Goal: Task Accomplishment & Management: Use online tool/utility

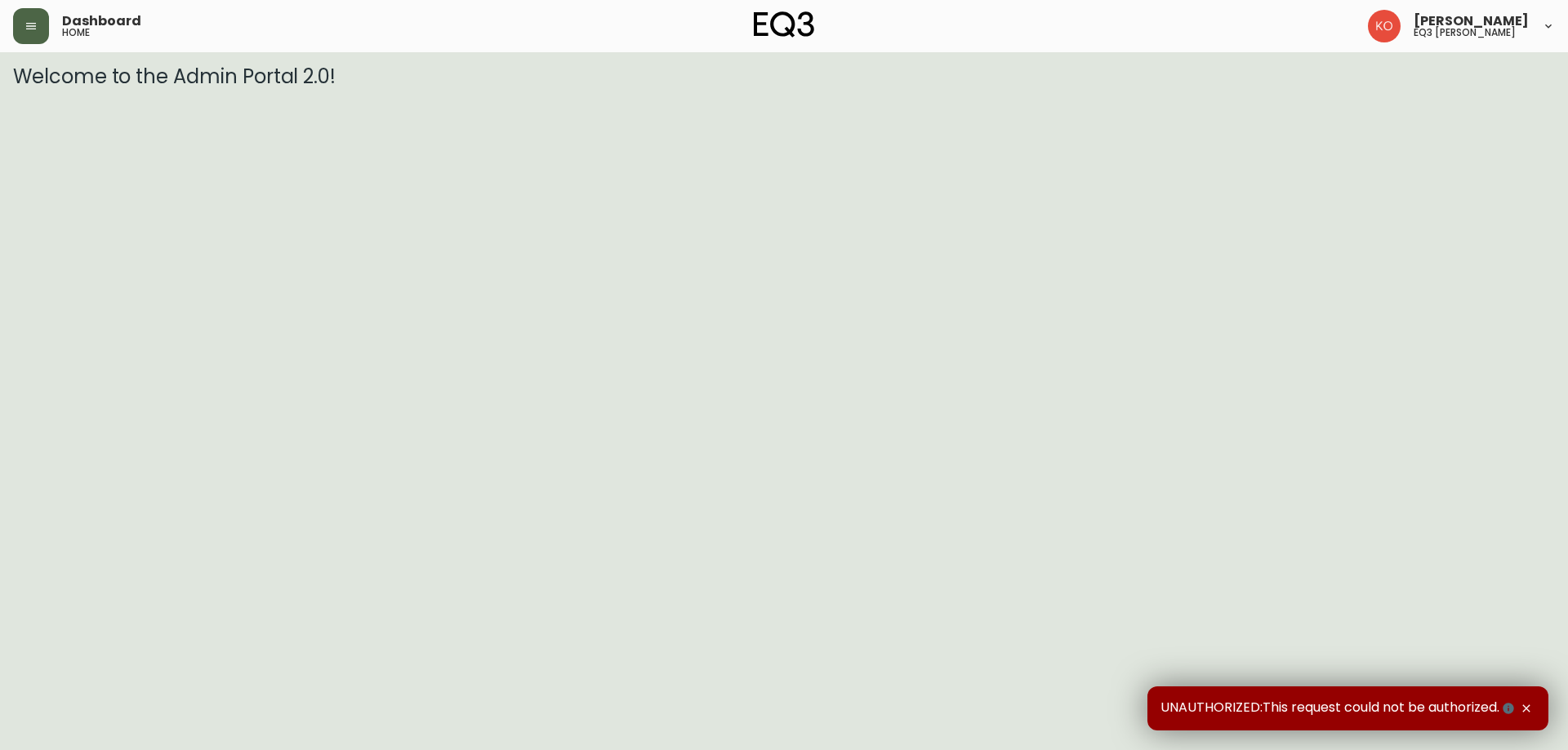
click at [32, 18] on button "button" at bounding box center [30, 26] width 36 height 36
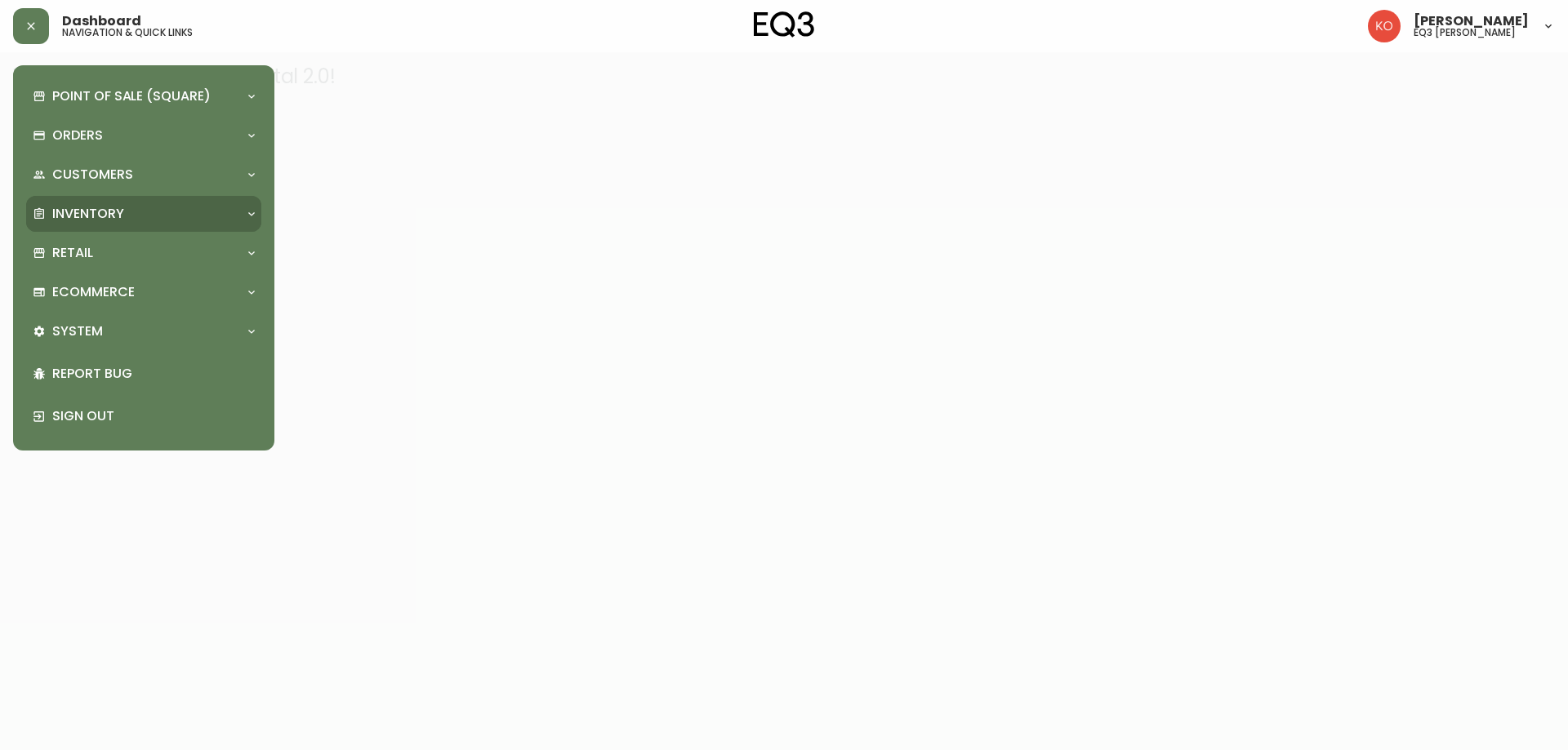
click at [133, 221] on div "Inventory" at bounding box center [135, 214] width 206 height 18
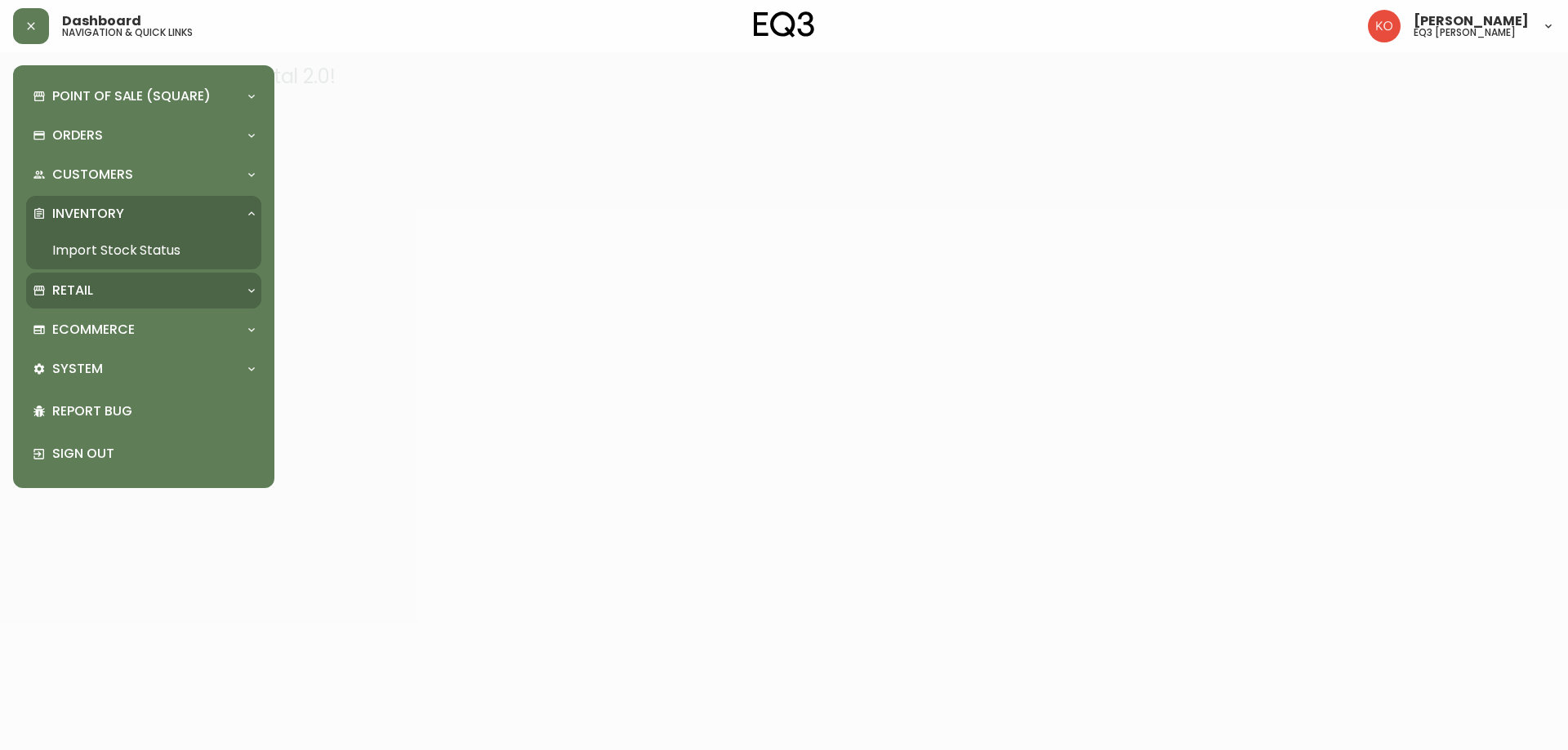
click at [129, 282] on div "Retail" at bounding box center [135, 291] width 206 height 18
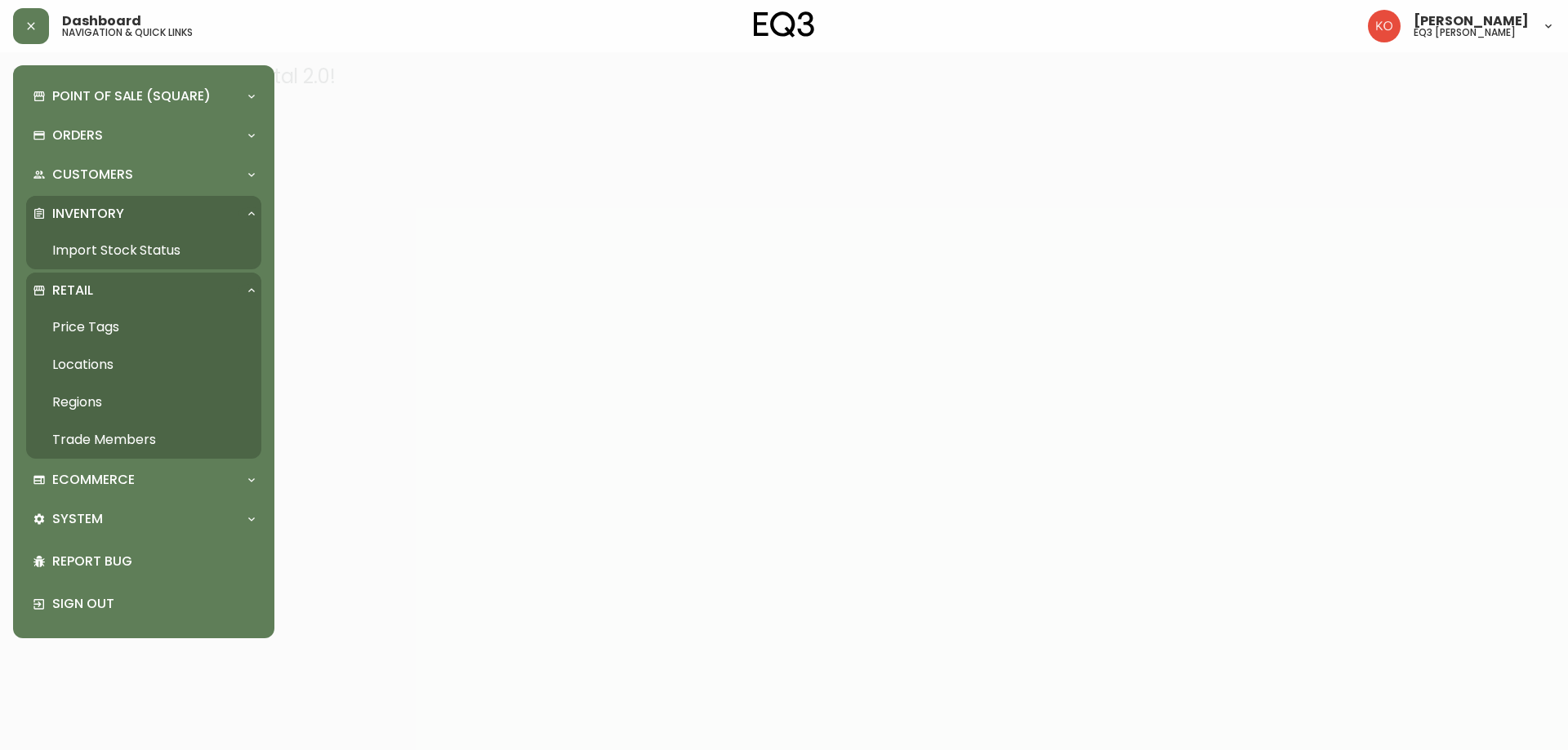
click at [99, 322] on link "Price Tags" at bounding box center [144, 327] width 236 height 37
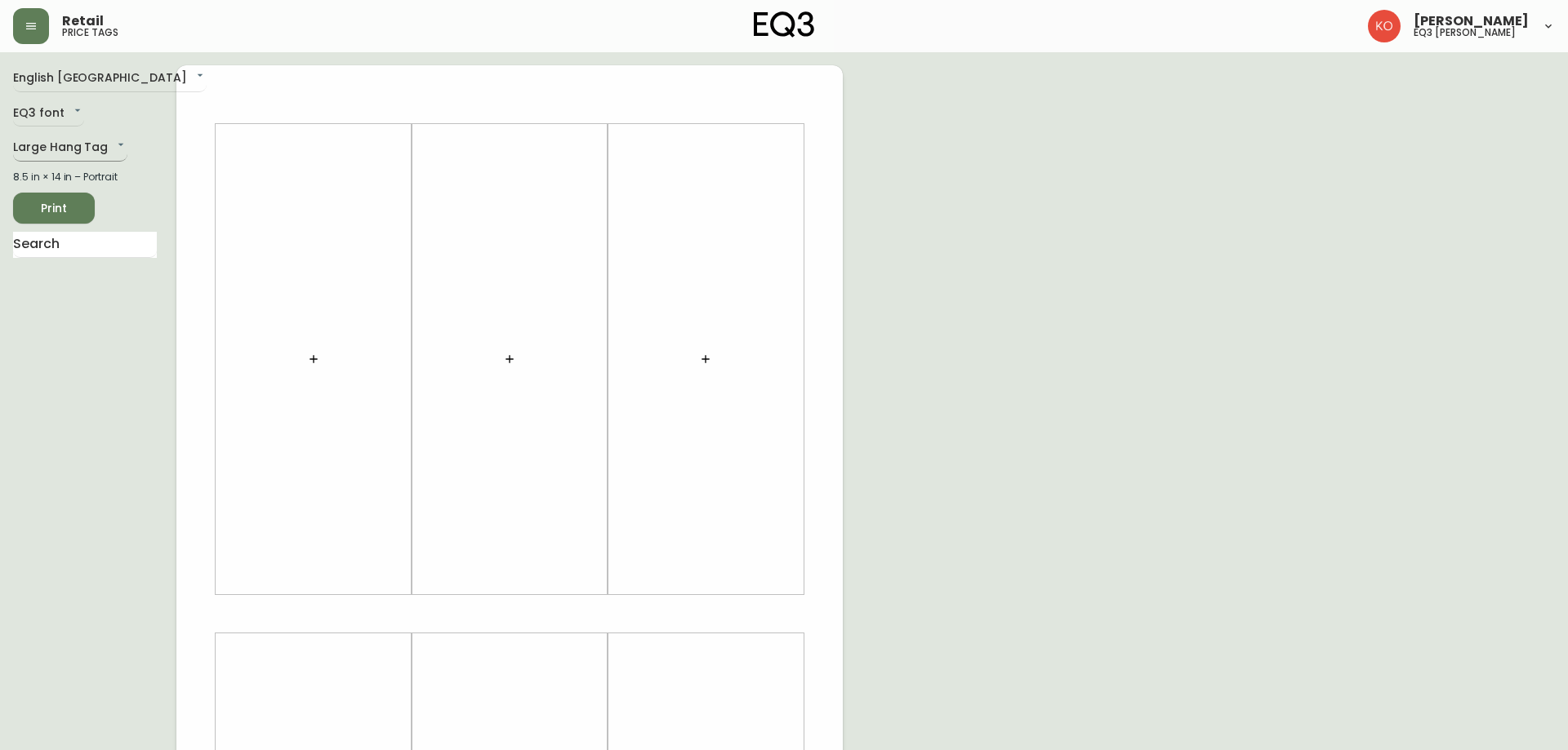
click at [76, 153] on body "Retail price tags [PERSON_NAME] eq3 laval - [PERSON_NAME] English [GEOGRAPHIC_D…" at bounding box center [784, 581] width 1568 height 1162
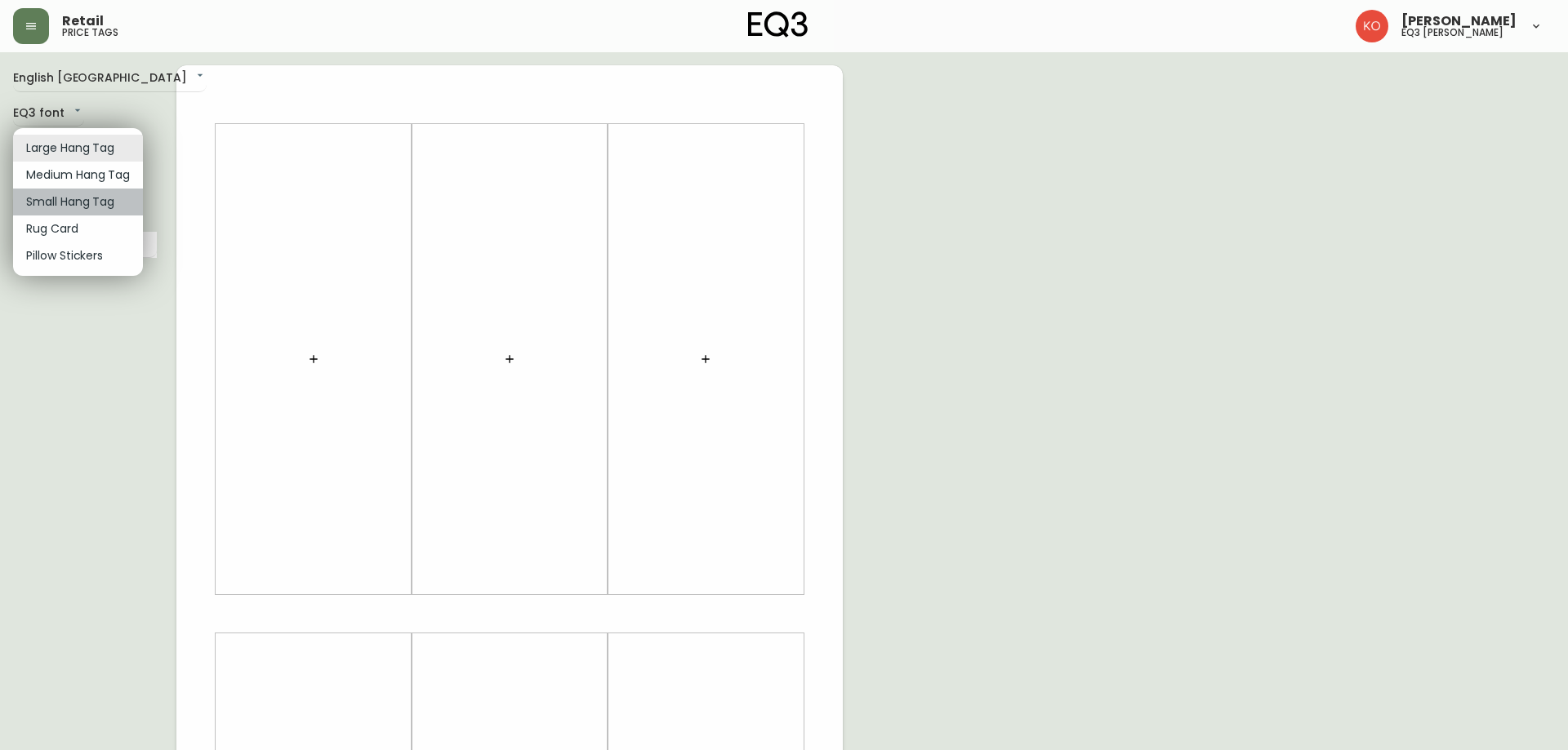
click at [81, 202] on li "Small Hang Tag" at bounding box center [78, 201] width 130 height 27
type input "small"
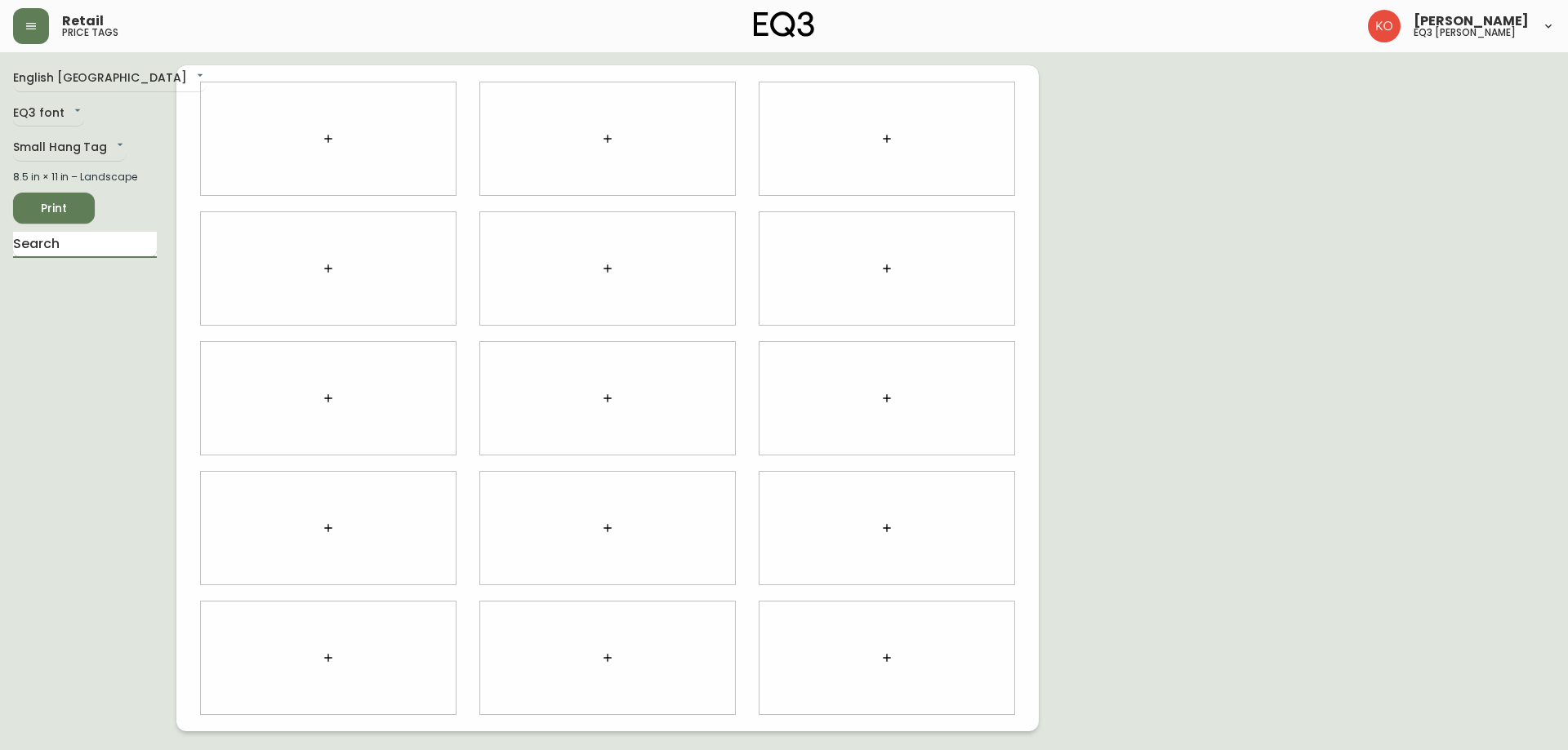
click at [137, 238] on input "text" at bounding box center [84, 244] width 143 height 27
type input "ACEL"
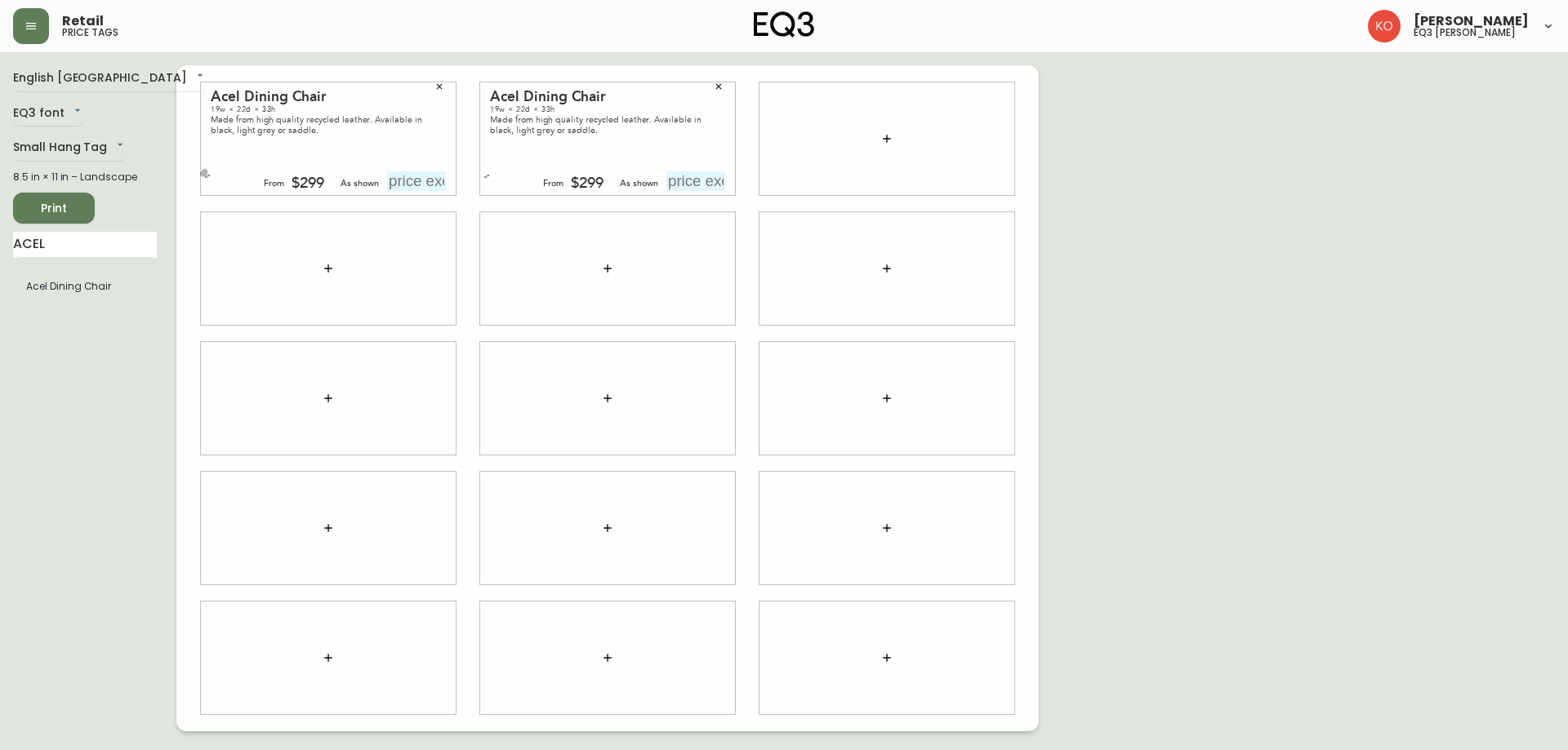
click at [203, 179] on button "button" at bounding box center [207, 176] width 17 height 17
click at [491, 178] on button "button" at bounding box center [486, 176] width 17 height 17
click at [1155, 208] on div "English [GEOGRAPHIC_DATA] en_CA EQ3 font EQ3 Small Hang Tag small 8.5 in × 11 i…" at bounding box center [784, 399] width 1541 height 667
click at [875, 131] on button "button" at bounding box center [887, 138] width 32 height 32
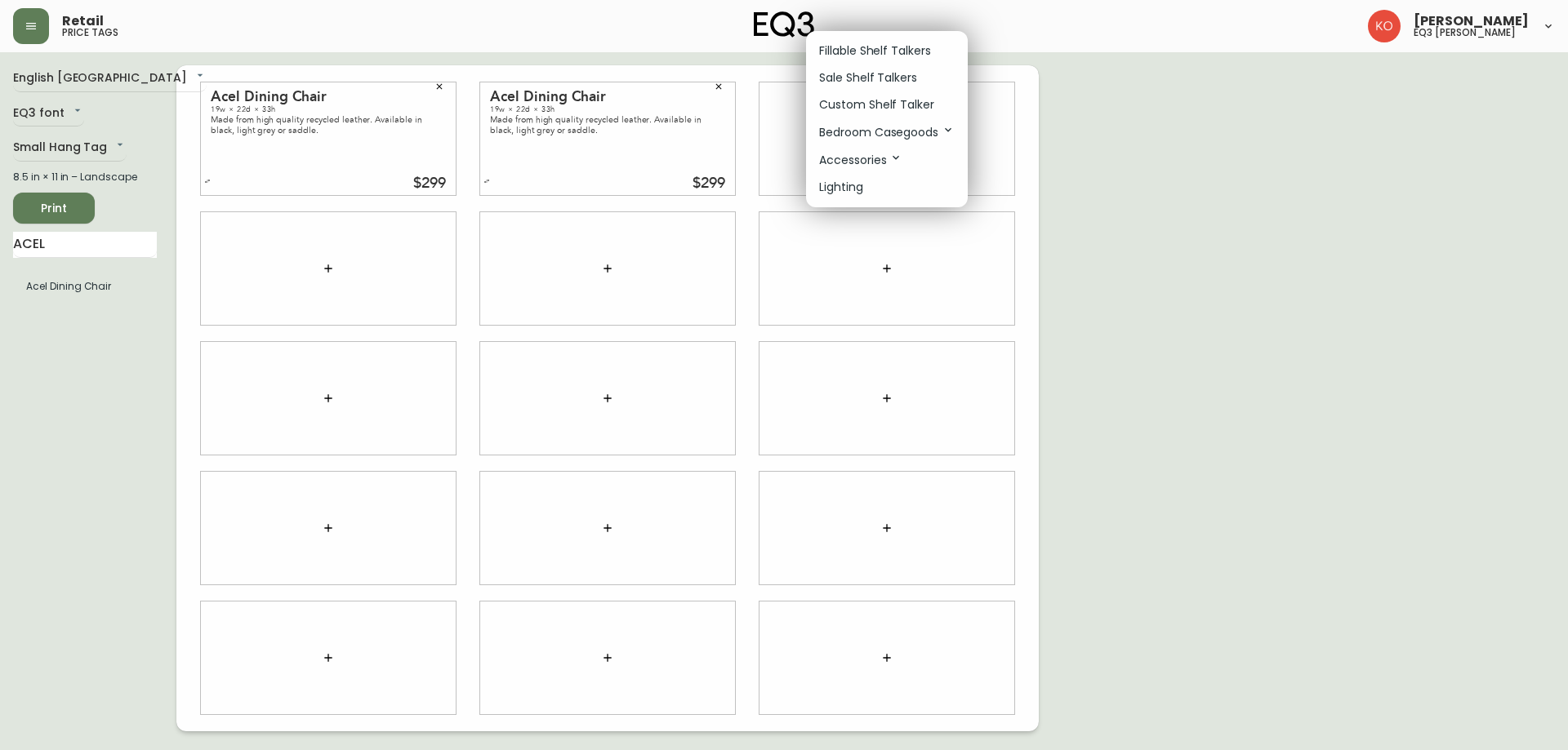
click at [78, 226] on div at bounding box center [784, 375] width 1568 height 750
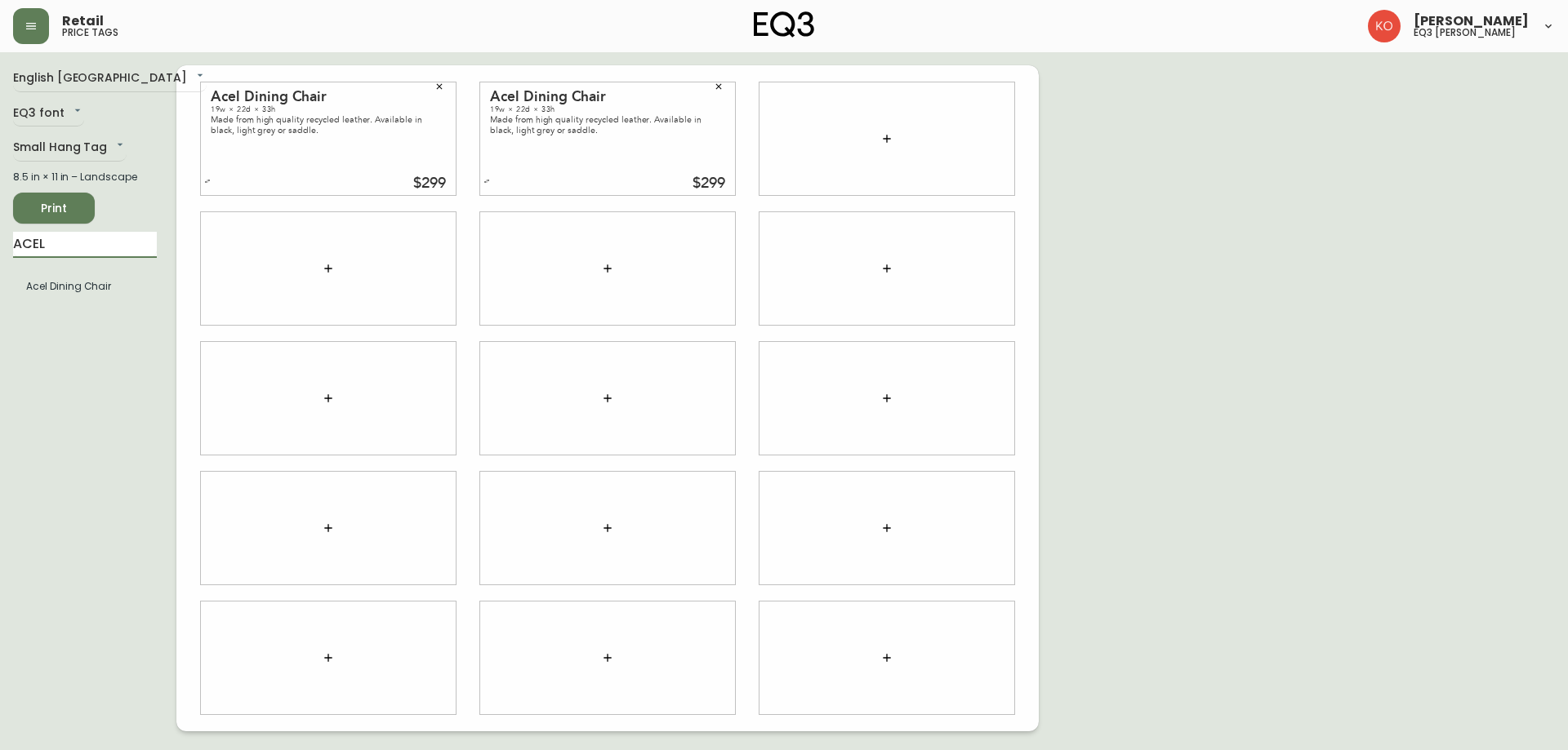
drag, startPoint x: 67, startPoint y: 231, endPoint x: 0, endPoint y: 253, distance: 70.5
click at [0, 253] on main "English [GEOGRAPHIC_DATA] en_CA EQ3 font EQ3 Small Hang Tag small 8.5 in × 11 i…" at bounding box center [784, 392] width 1568 height 679
type input "ANCHOR"
click at [36, 294] on li "Anchor" at bounding box center [84, 287] width 143 height 27
click at [123, 239] on input "ANCHOR" at bounding box center [84, 244] width 143 height 27
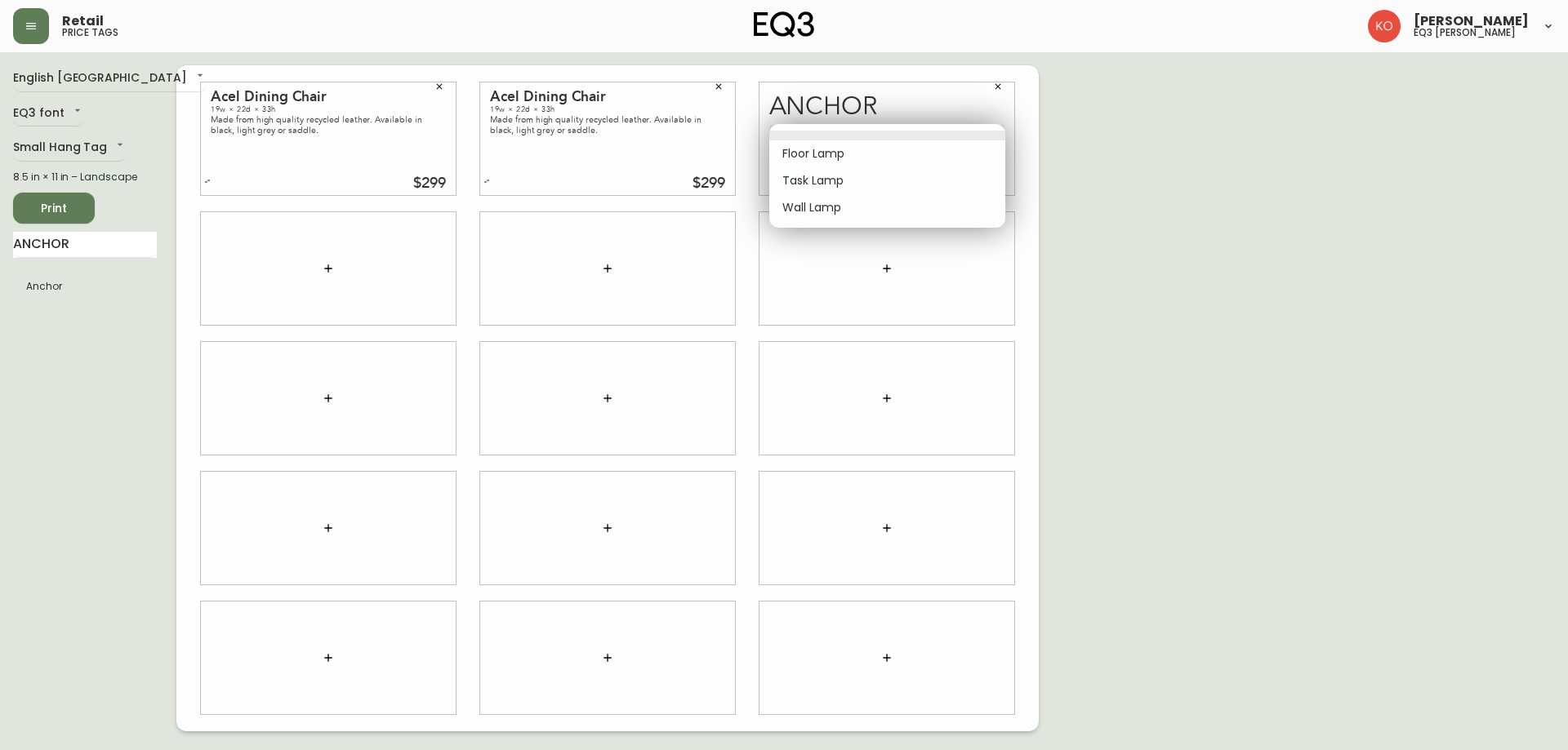
click at [984, 128] on body "Retail price tags [PERSON_NAME] eq3 laval - [PERSON_NAME] English [GEOGRAPHIC_D…" at bounding box center [784, 365] width 1568 height 731
click at [841, 181] on li "Task Lamp" at bounding box center [888, 181] width 236 height 27
type input "1"
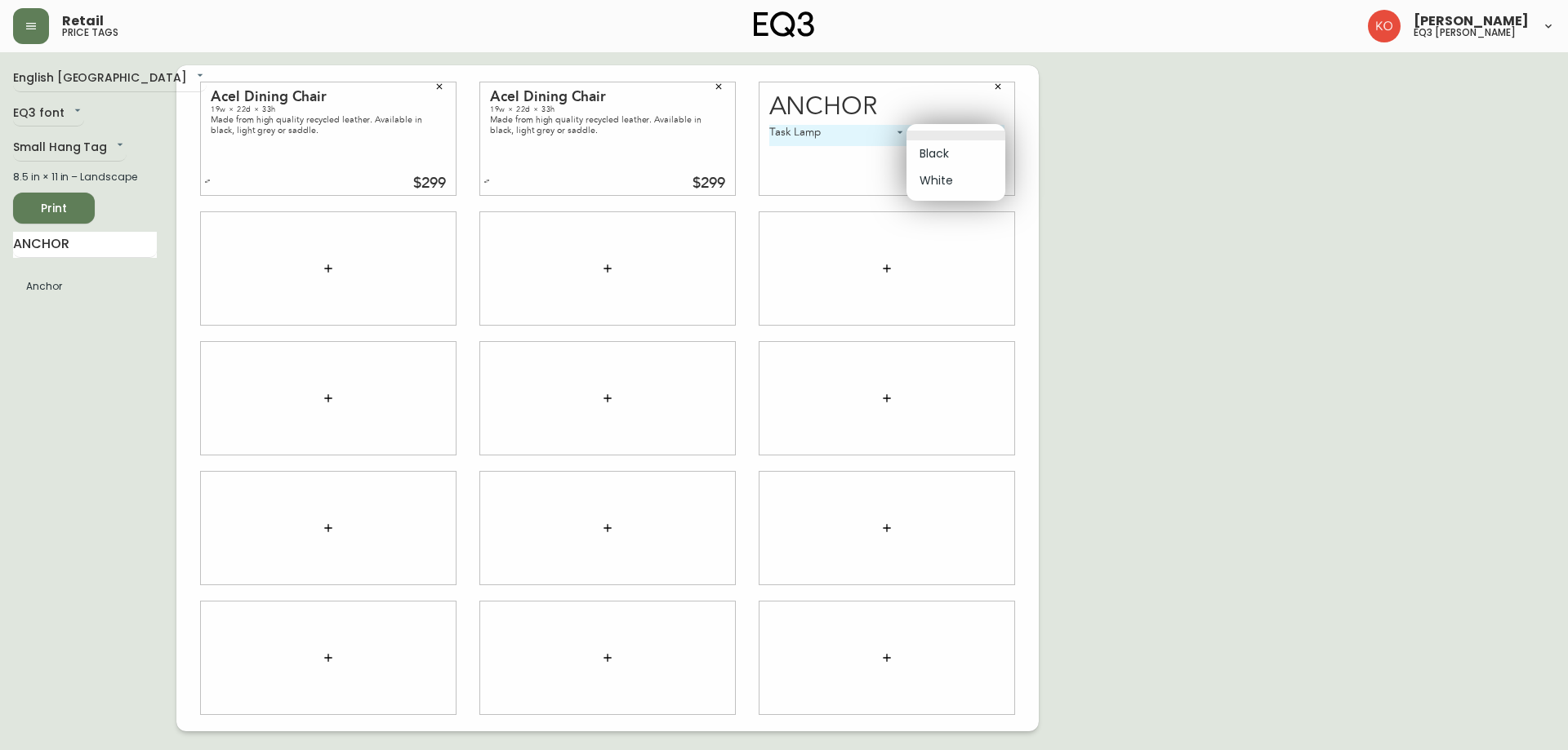
click at [983, 127] on body "Retail price tags [PERSON_NAME] eq3 laval - [PERSON_NAME] English [GEOGRAPHIC_D…" at bounding box center [784, 365] width 1568 height 731
click at [959, 146] on li "Black" at bounding box center [955, 153] width 99 height 27
type input "0"
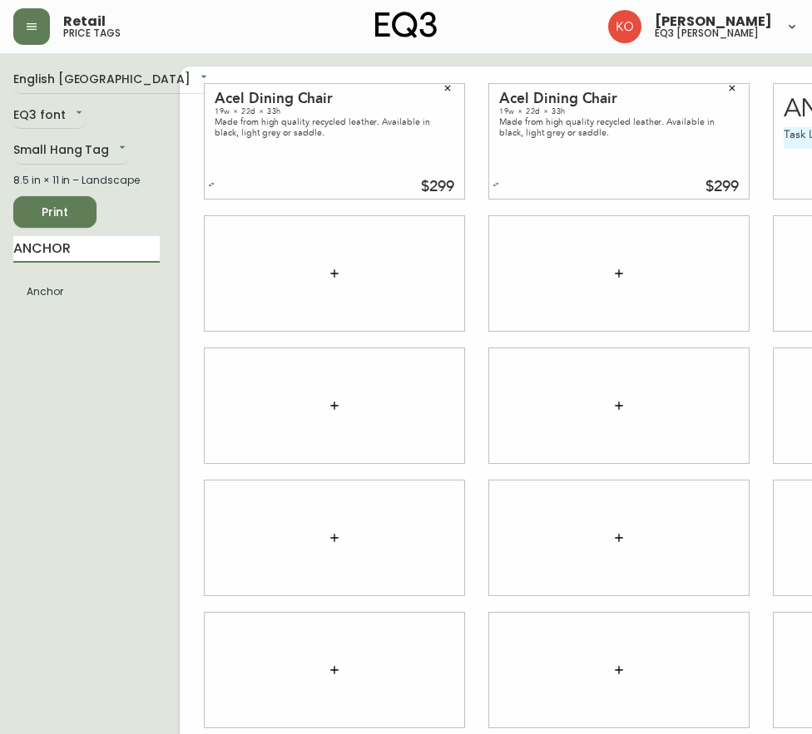
drag, startPoint x: 82, startPoint y: 260, endPoint x: -2, endPoint y: 291, distance: 88.7
click at [0, 291] on html "Retail price tags [PERSON_NAME] eq3 laval - [PERSON_NAME] English [GEOGRAPHIC_D…" at bounding box center [406, 372] width 812 height 745
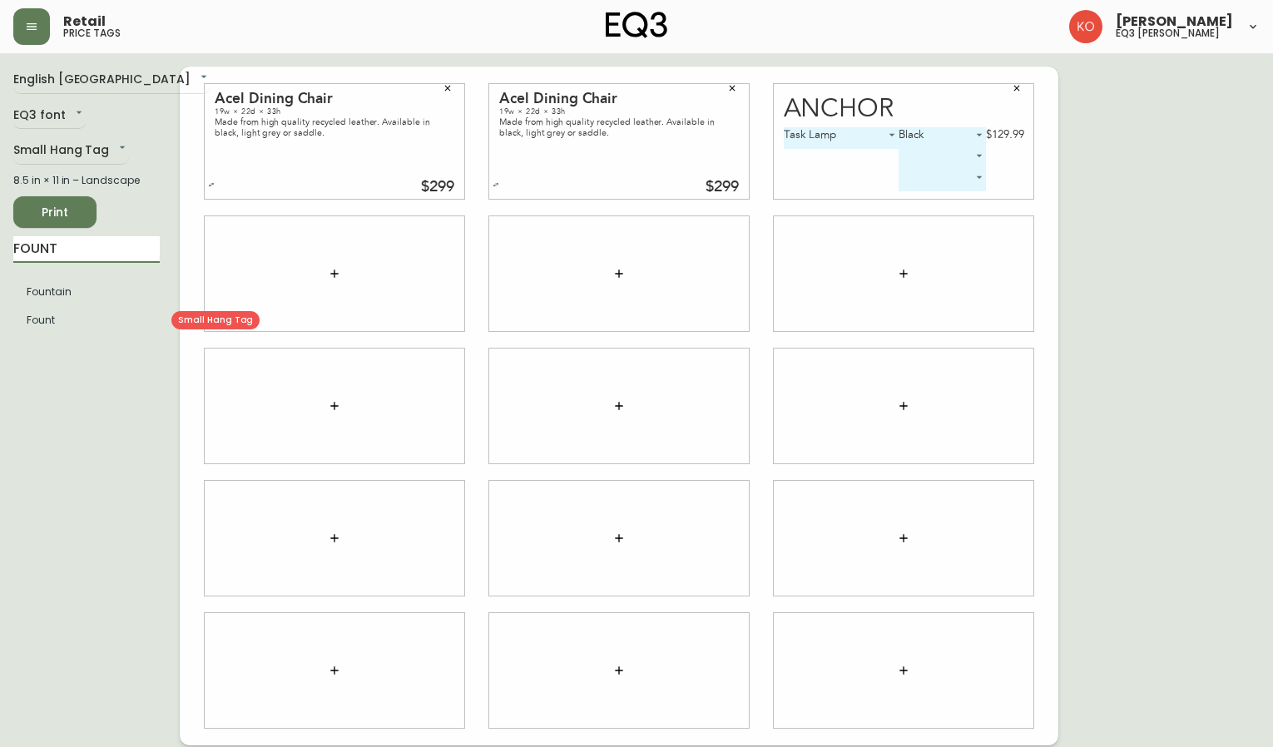
type input "FOUNT"
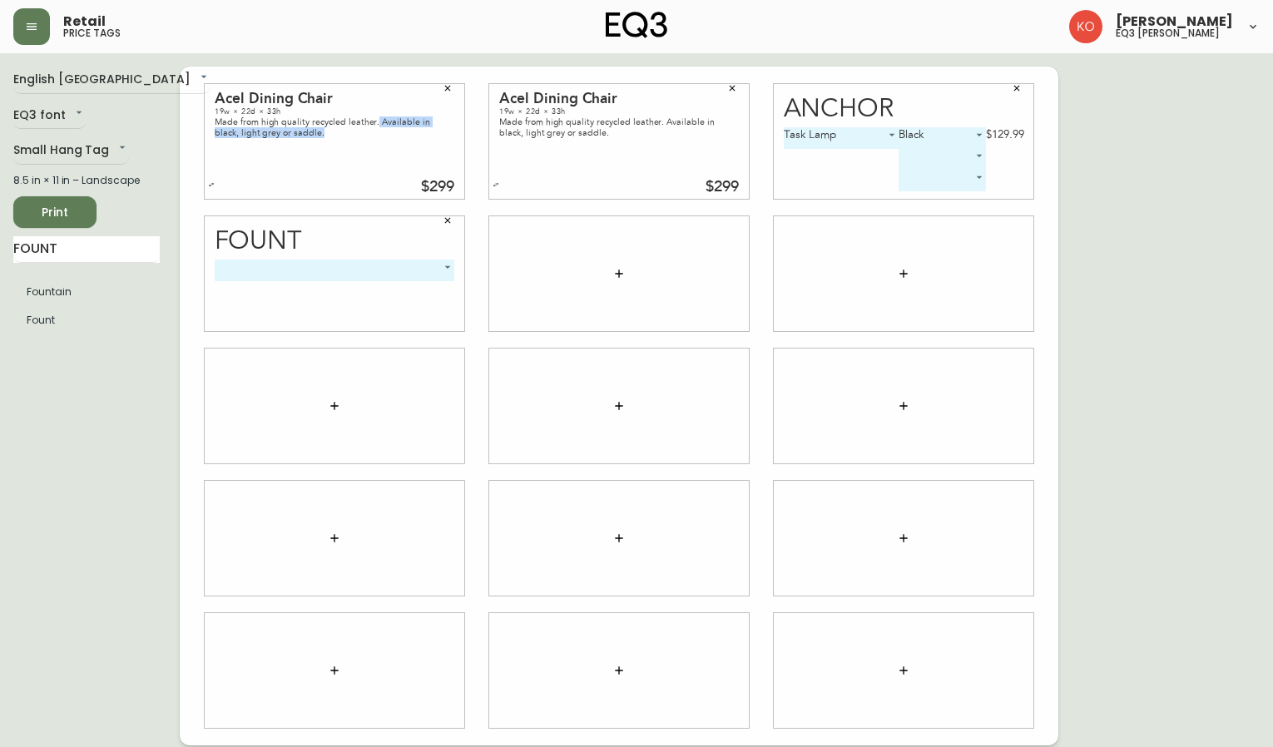
drag, startPoint x: 374, startPoint y: 117, endPoint x: 433, endPoint y: 151, distance: 68.2
click at [447, 159] on div "Acel Dining Chair 19w × 22d × 33h Made from high quality recycled leather. Avai…" at bounding box center [335, 141] width 260 height 115
click at [293, 94] on div "Acel Dining Chair" at bounding box center [335, 98] width 240 height 15
click at [104, 248] on div "English Canada en_CA EQ3 font EQ3 Small Hang Tag small 8.5 in × 11 in – Landsca…" at bounding box center [96, 406] width 166 height 679
drag, startPoint x: 104, startPoint y: 248, endPoint x: -2, endPoint y: 232, distance: 106.8
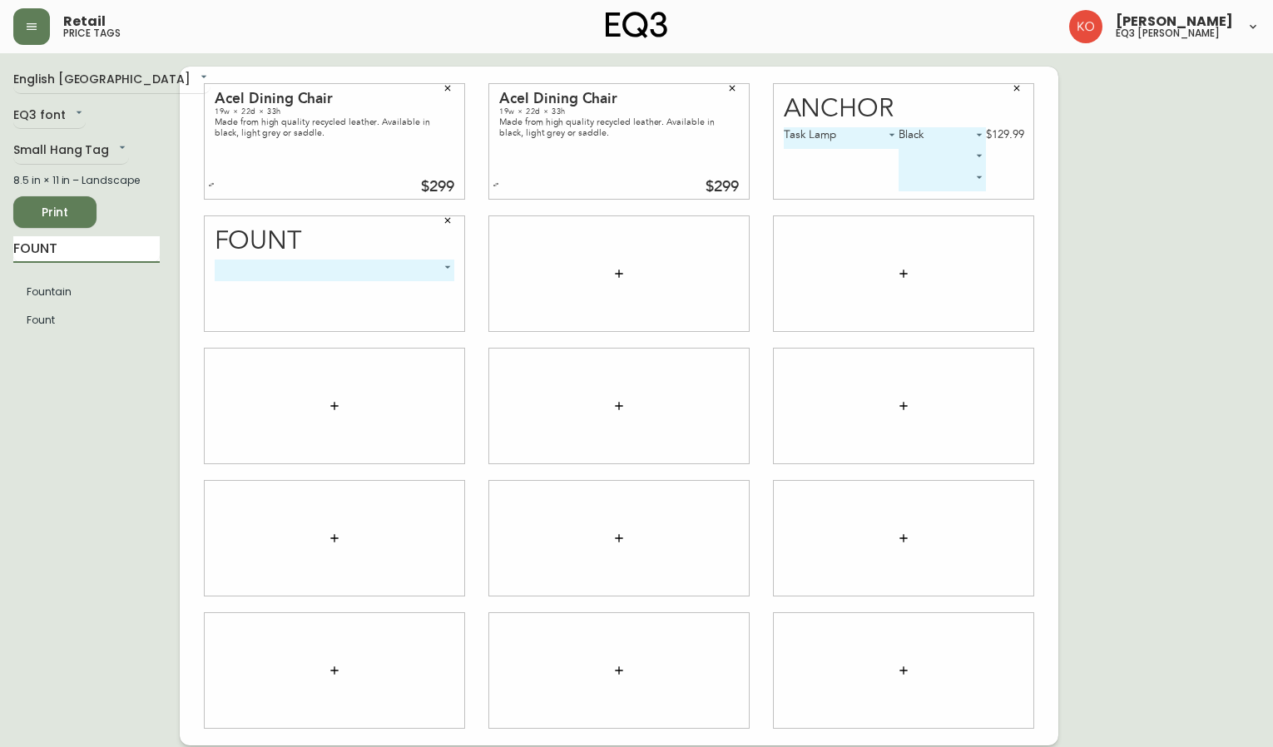
click at [0, 232] on html "Retail price tags [PERSON_NAME] eq3 laval - [PERSON_NAME] English [GEOGRAPHIC_D…" at bounding box center [636, 372] width 1273 height 745
type input "ACEL"
click at [108, 306] on ul "Acel Dining Chair" at bounding box center [86, 292] width 146 height 42
click at [84, 272] on ul "Acel Dining Chair" at bounding box center [86, 292] width 146 height 42
click at [87, 289] on li "Acel Dining Chair" at bounding box center [86, 292] width 146 height 28
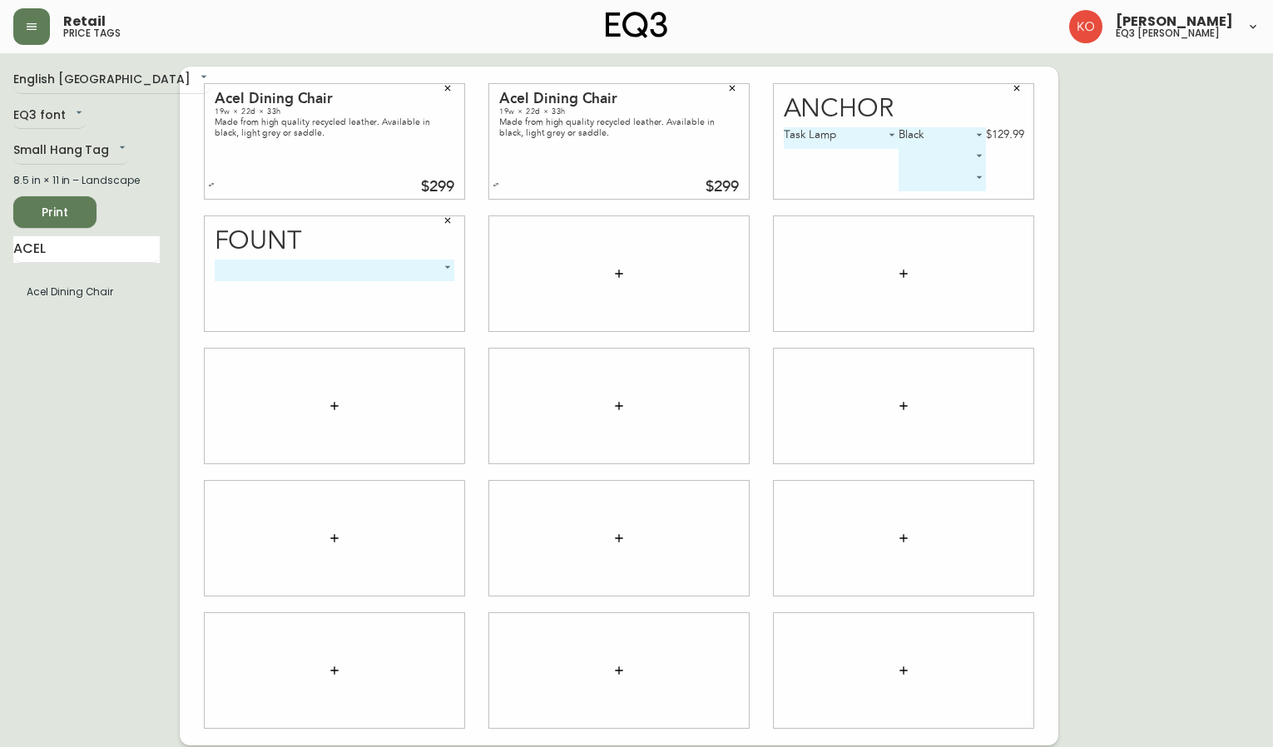
drag, startPoint x: 94, startPoint y: 309, endPoint x: 171, endPoint y: 275, distance: 83.4
click at [171, 275] on div "English [GEOGRAPHIC_DATA] en_CA EQ3 font EQ3 Small Hang Tag small 8.5 in × 11 i…" at bounding box center [96, 406] width 166 height 679
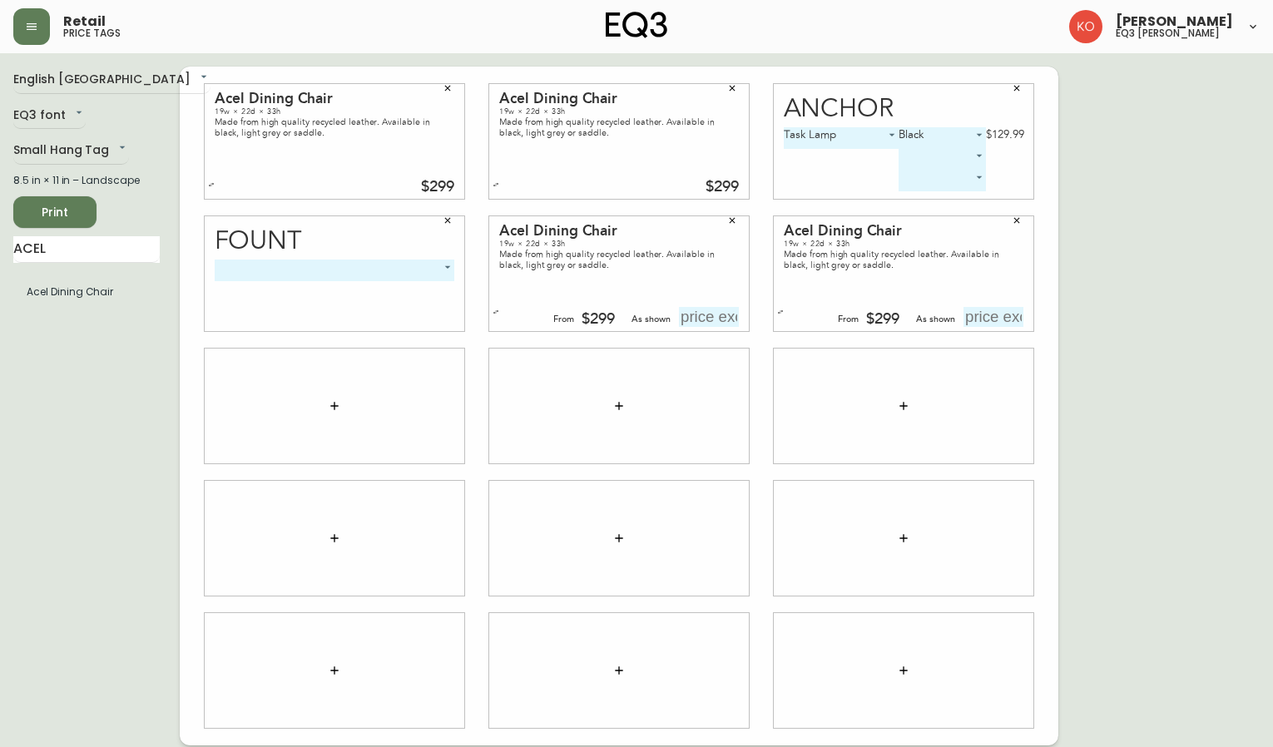
click at [732, 88] on icon "button" at bounding box center [732, 89] width 6 height 6
click at [449, 87] on icon "button" at bounding box center [448, 88] width 10 height 10
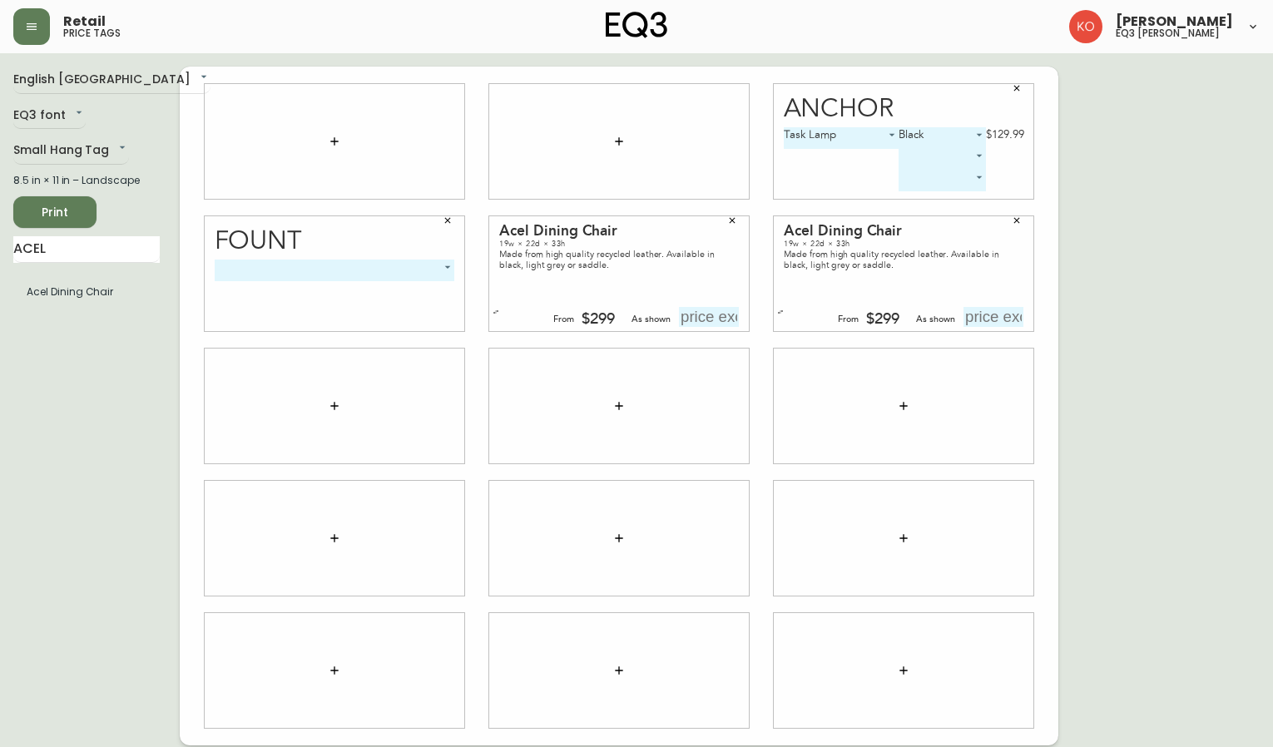
click at [1012, 314] on input "text" at bounding box center [993, 317] width 60 height 20
type input "$299"
click at [714, 315] on input "text" at bounding box center [709, 317] width 60 height 20
type input "$299"
click at [794, 310] on div "From $299 As shown $299" at bounding box center [894, 317] width 260 height 20
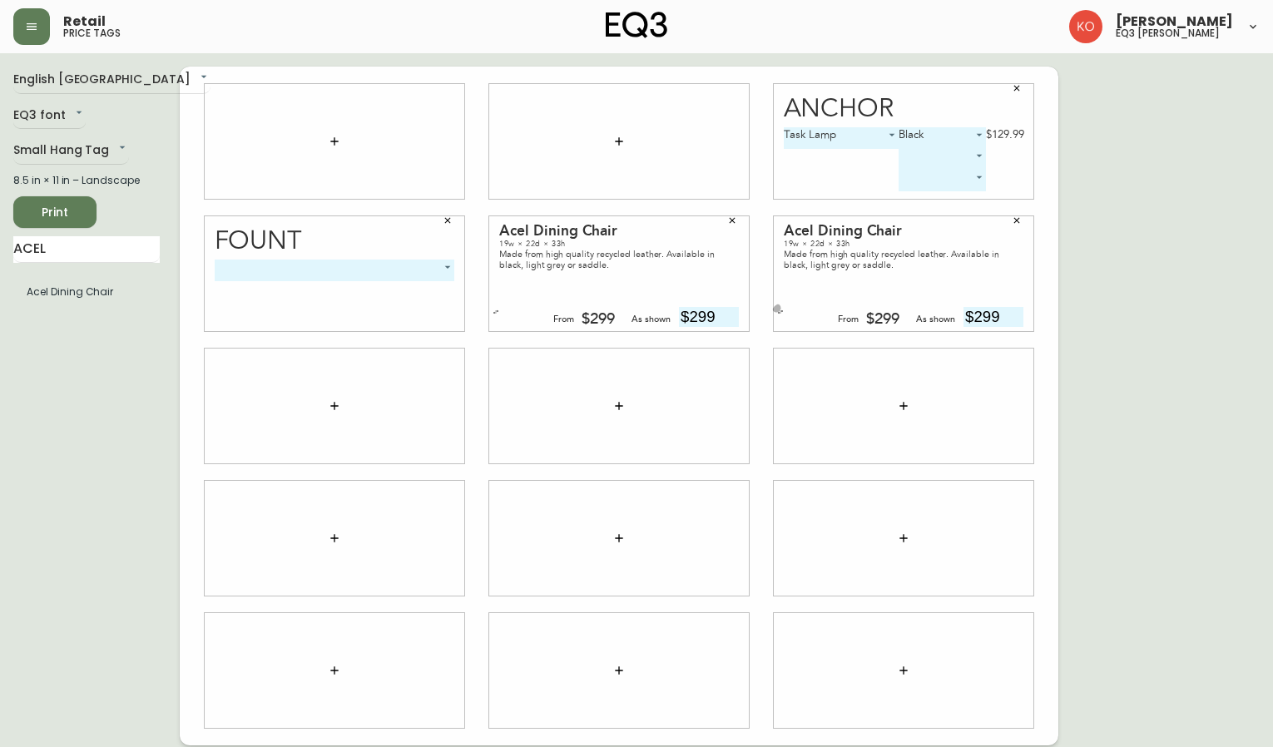
click at [781, 313] on icon "button" at bounding box center [780, 312] width 7 height 7
click at [496, 312] on icon "button" at bounding box center [495, 312] width 7 height 7
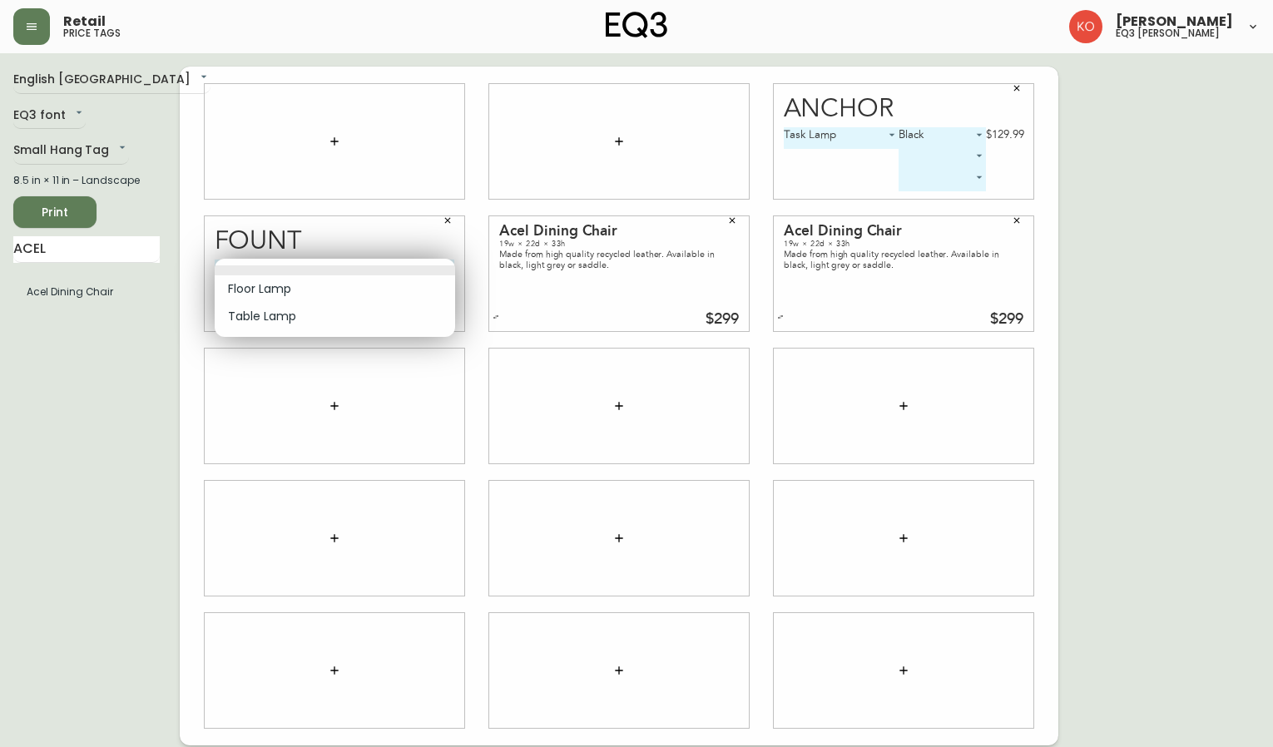
click at [438, 265] on body "Retail price tags [PERSON_NAME] eq3 laval - [PERSON_NAME] English [GEOGRAPHIC_D…" at bounding box center [636, 372] width 1273 height 745
click at [302, 307] on li "Table Lamp" at bounding box center [335, 316] width 240 height 27
type input "1"
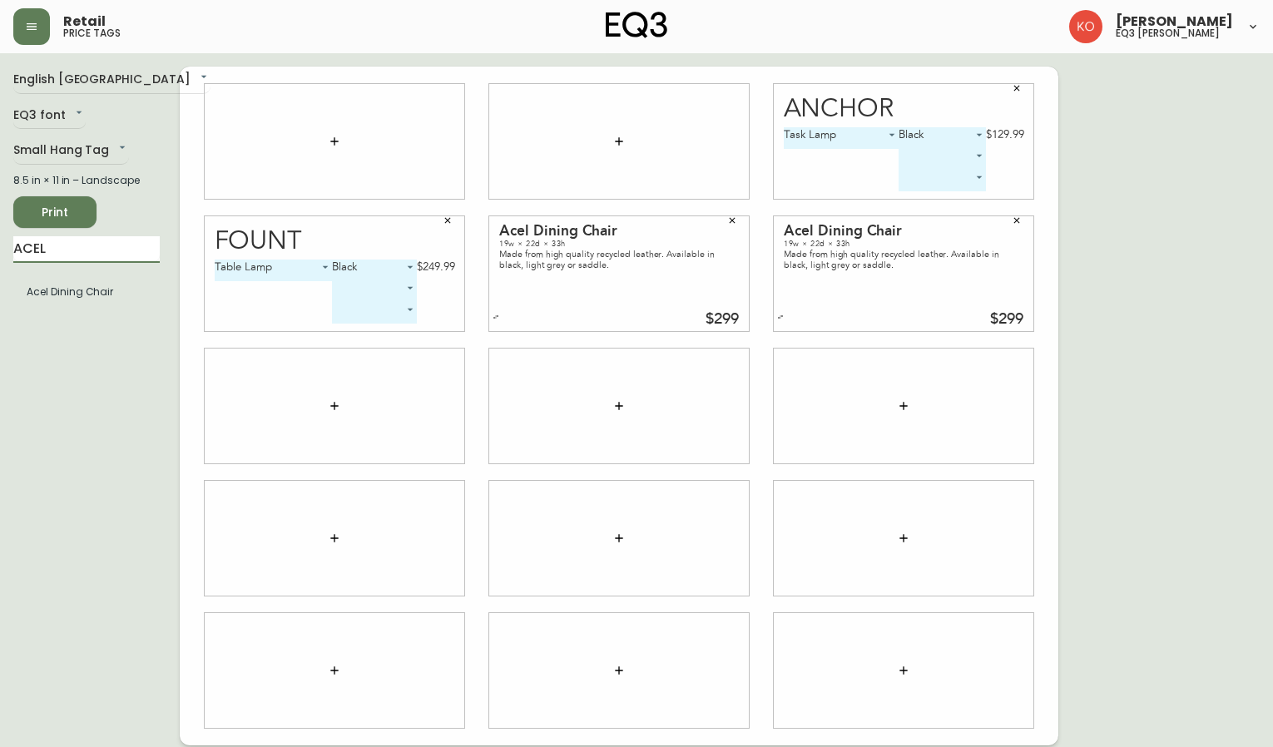
drag, startPoint x: 67, startPoint y: 245, endPoint x: -2, endPoint y: 240, distance: 68.3
click at [0, 240] on html "Retail price tags [PERSON_NAME] eq3 laval - [PERSON_NAME] English [GEOGRAPHIC_D…" at bounding box center [636, 372] width 1273 height 745
type input "MINOR"
click at [47, 285] on li "Minor" at bounding box center [86, 292] width 146 height 28
click at [435, 399] on body "Retail price tags [PERSON_NAME] eq3 laval - [PERSON_NAME] English [GEOGRAPHIC_D…" at bounding box center [636, 372] width 1273 height 745
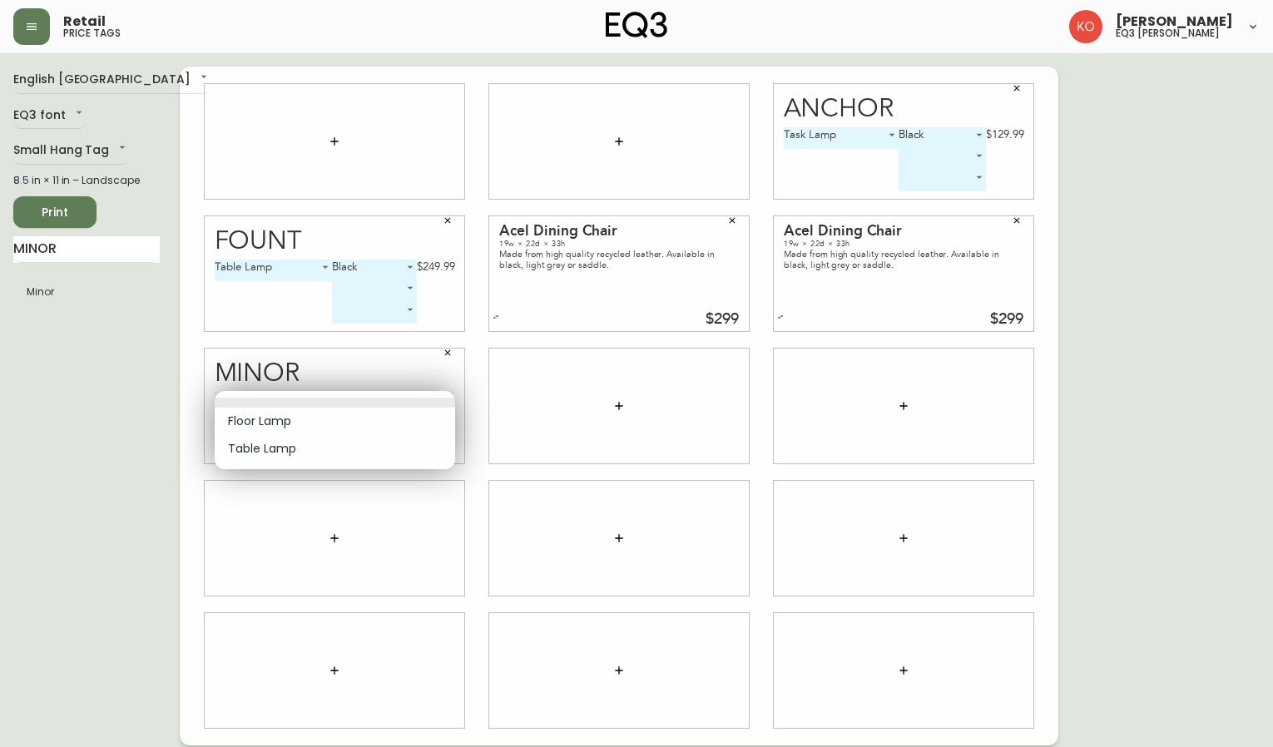
click at [298, 445] on li "Table Lamp" at bounding box center [335, 448] width 240 height 27
type input "1"
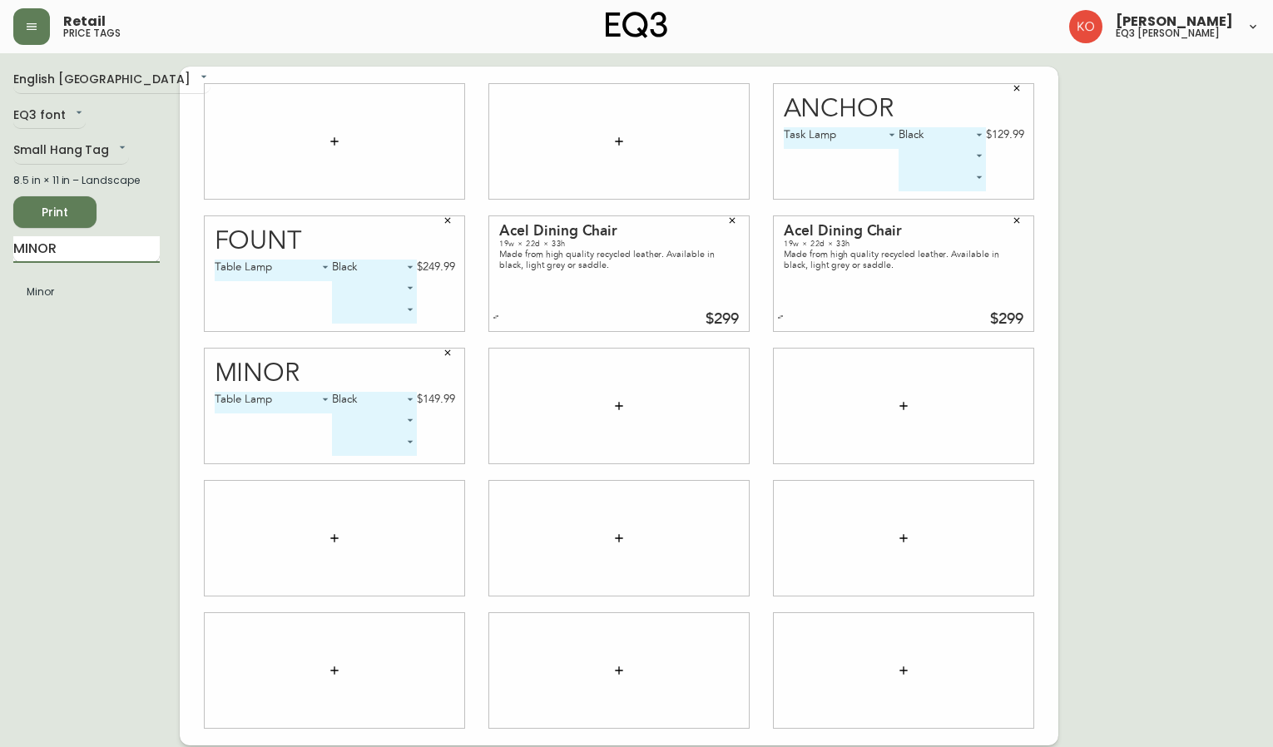
click at [94, 257] on input "MINOR" at bounding box center [86, 249] width 146 height 27
type input "M"
type input "[PERSON_NAME]"
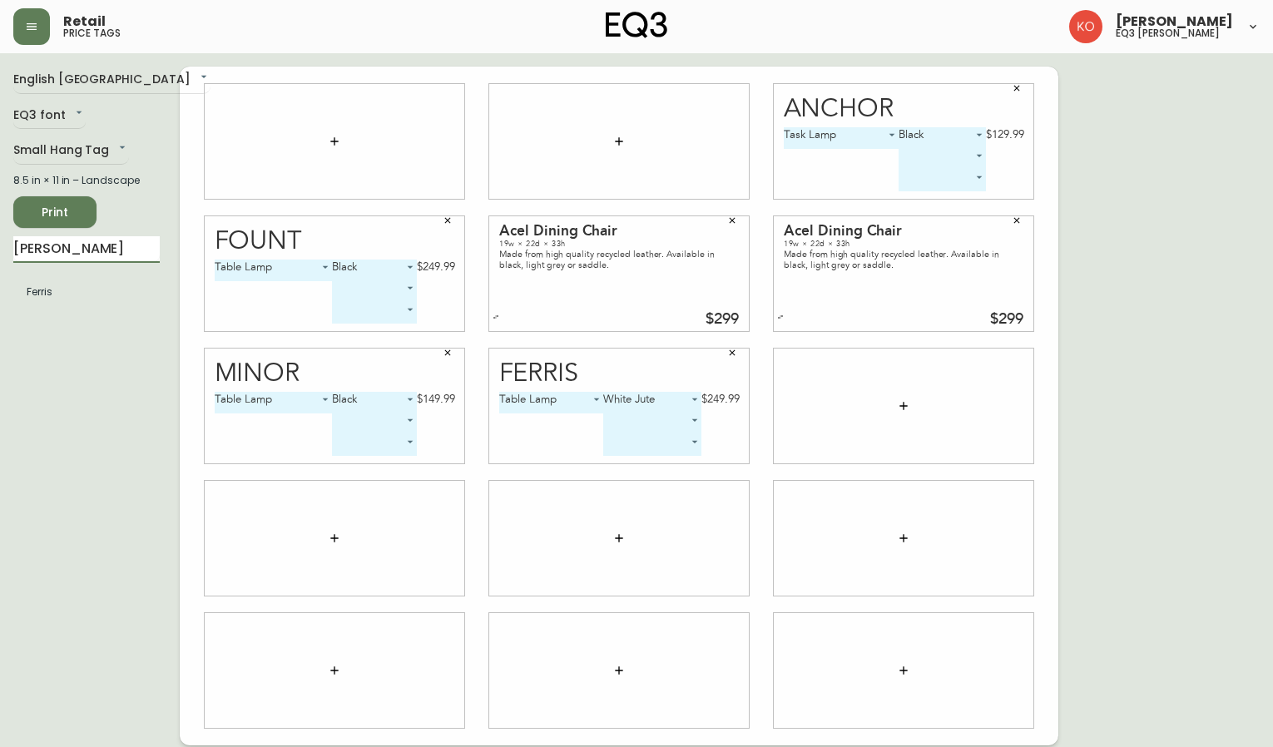
drag, startPoint x: 126, startPoint y: 254, endPoint x: -2, endPoint y: 226, distance: 130.2
click at [0, 226] on html "Retail price tags [PERSON_NAME] eq3 laval - [PERSON_NAME] English [GEOGRAPHIC_D…" at bounding box center [636, 372] width 1273 height 745
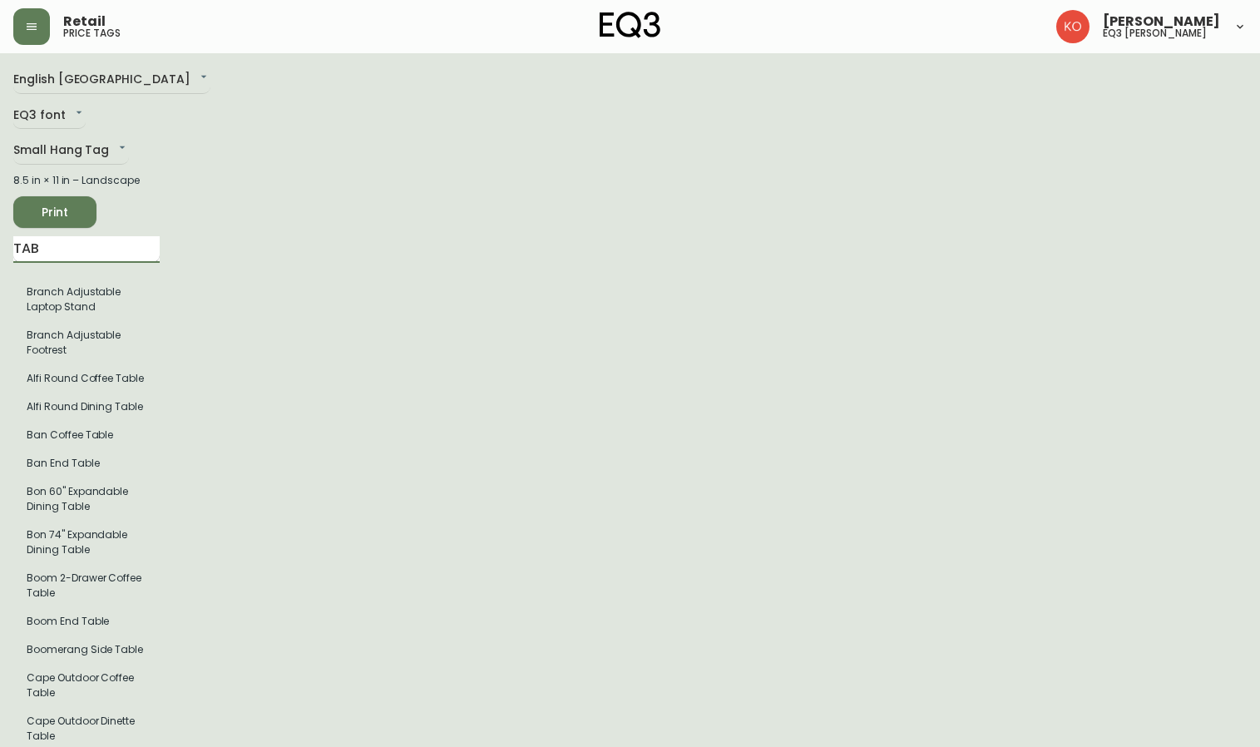
click at [83, 261] on input "TAB" at bounding box center [86, 249] width 146 height 27
click at [63, 248] on input "TAB" at bounding box center [86, 249] width 146 height 27
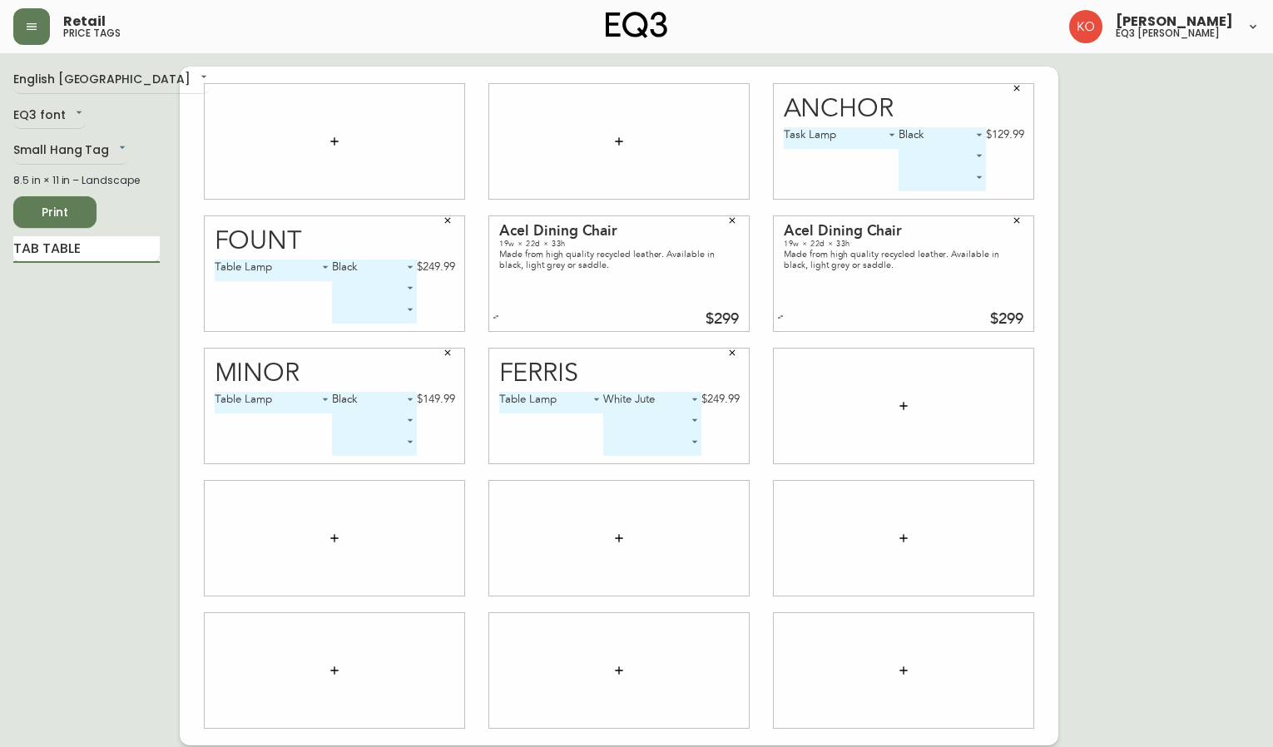
click at [120, 258] on input "TAB TABLE" at bounding box center [86, 249] width 146 height 27
click at [102, 266] on div "TAB TABLE" at bounding box center [86, 260] width 146 height 48
click at [104, 251] on input "TAB TABLE" at bounding box center [86, 249] width 146 height 27
type input "TAB L"
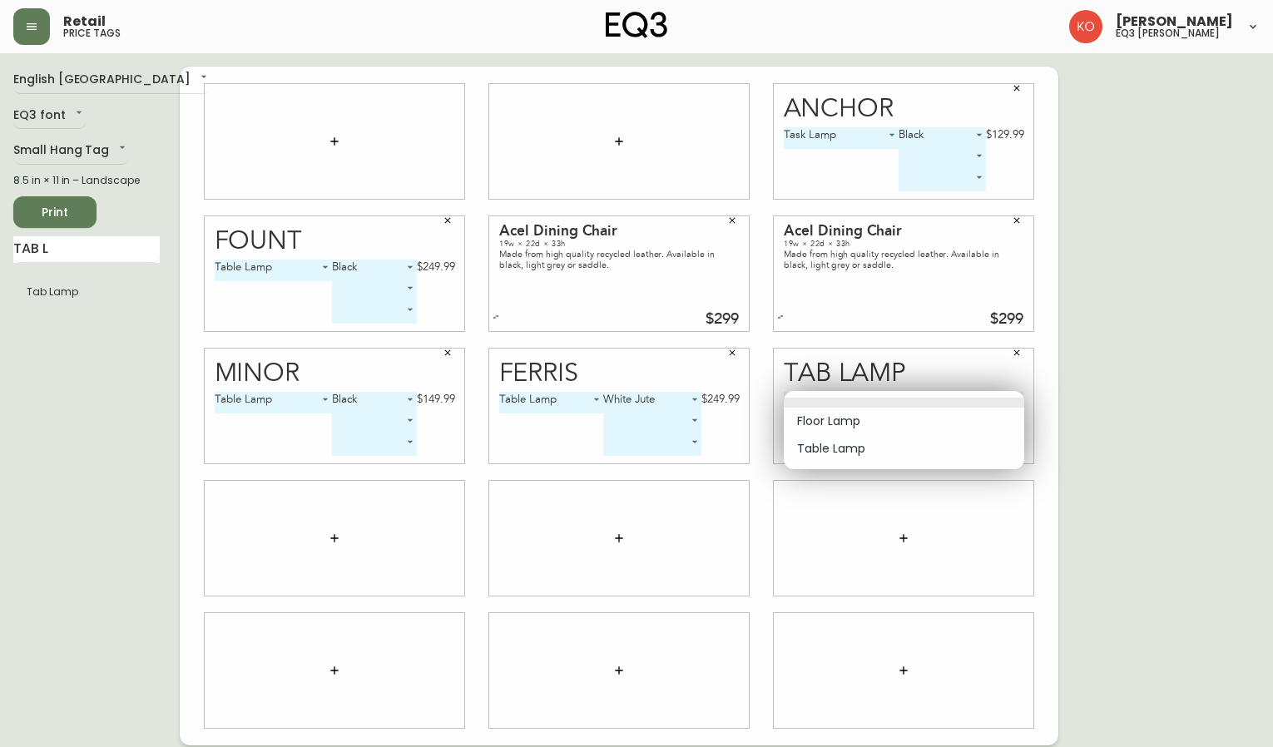
click at [999, 396] on body "Retail price tags [PERSON_NAME] eq3 laval - [PERSON_NAME] English [GEOGRAPHIC_D…" at bounding box center [636, 372] width 1273 height 745
click at [891, 446] on li "Table Lamp" at bounding box center [904, 448] width 240 height 27
type input "1"
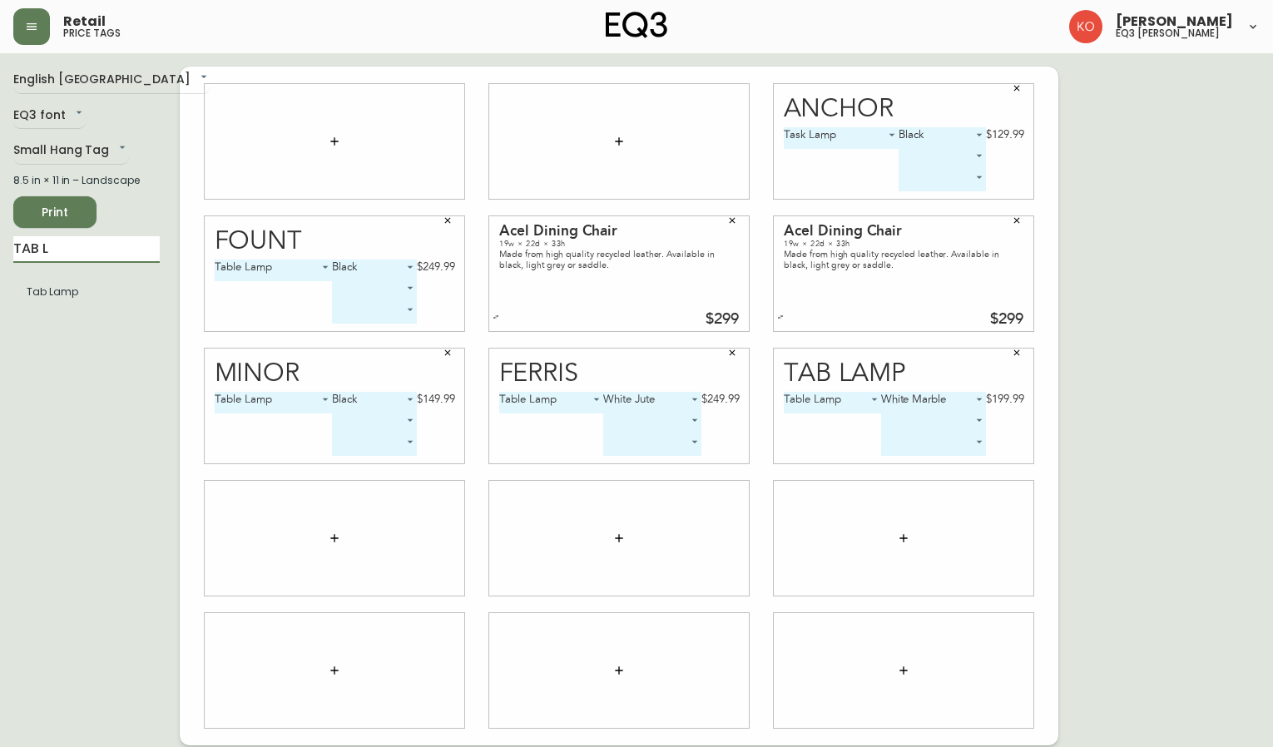
drag, startPoint x: 83, startPoint y: 254, endPoint x: -2, endPoint y: 245, distance: 85.3
click at [0, 245] on html "Retail price tags [PERSON_NAME] eq3 laval - [PERSON_NAME] English [GEOGRAPHIC_D…" at bounding box center [636, 372] width 1273 height 745
type input "TRUFFLE"
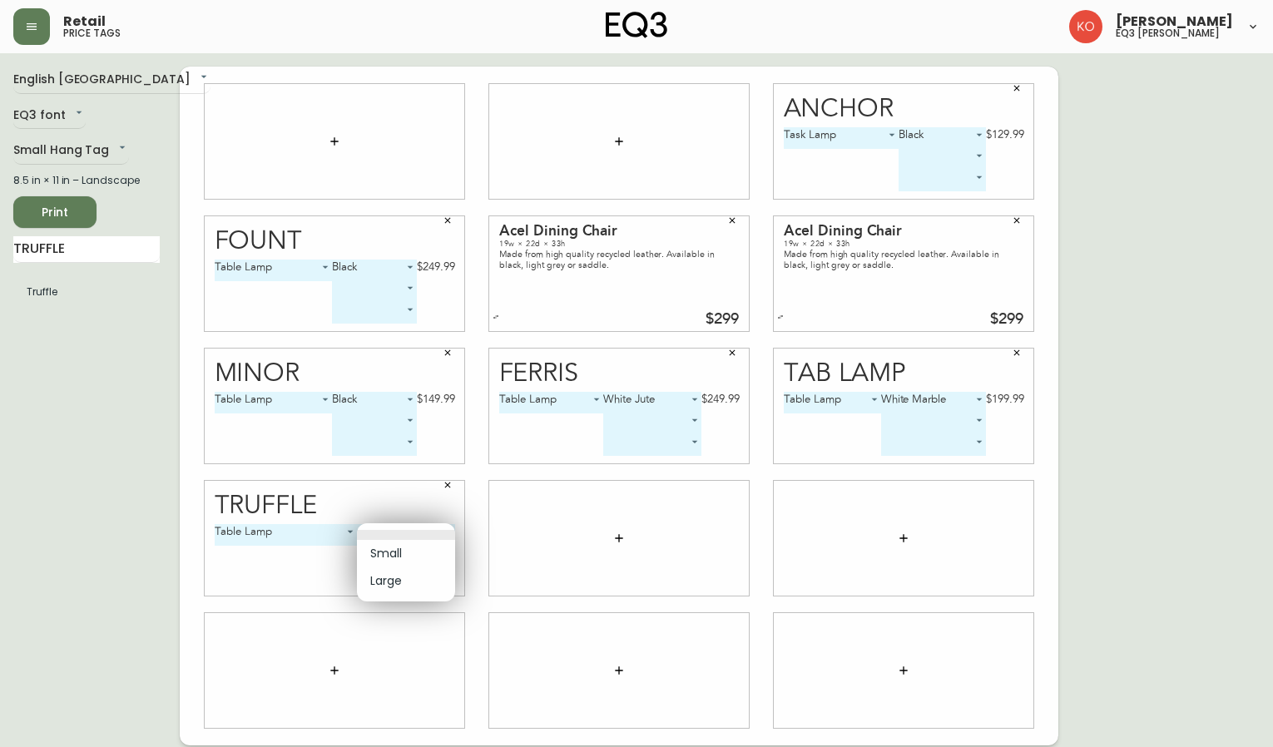
click at [384, 523] on body "Retail price tags [PERSON_NAME] eq3 laval - [PERSON_NAME] English [GEOGRAPHIC_D…" at bounding box center [636, 372] width 1273 height 745
click at [389, 552] on li "Small" at bounding box center [406, 553] width 98 height 27
type input "0"
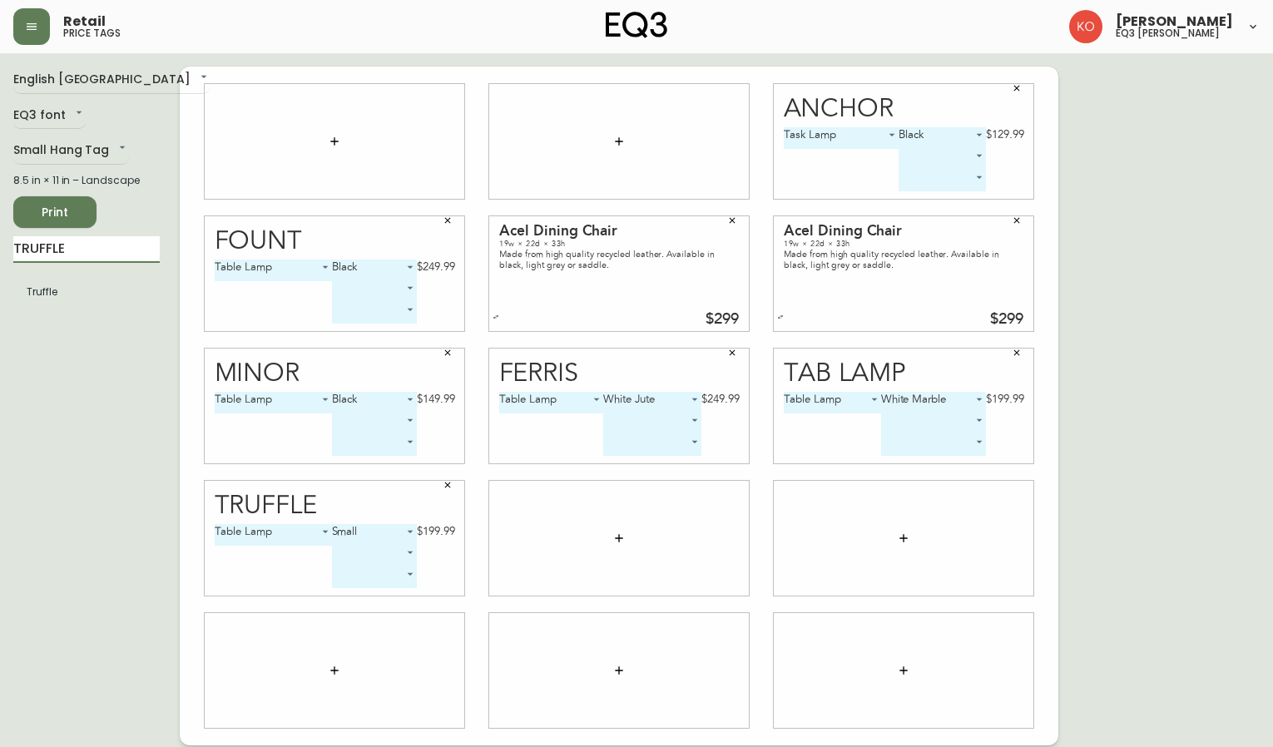
drag, startPoint x: 106, startPoint y: 246, endPoint x: -2, endPoint y: 250, distance: 107.4
click at [0, 250] on html "Retail price tags [PERSON_NAME] eq3 laval - [PERSON_NAME] English [GEOGRAPHIC_D…" at bounding box center [636, 372] width 1273 height 745
type input "PINKIE"
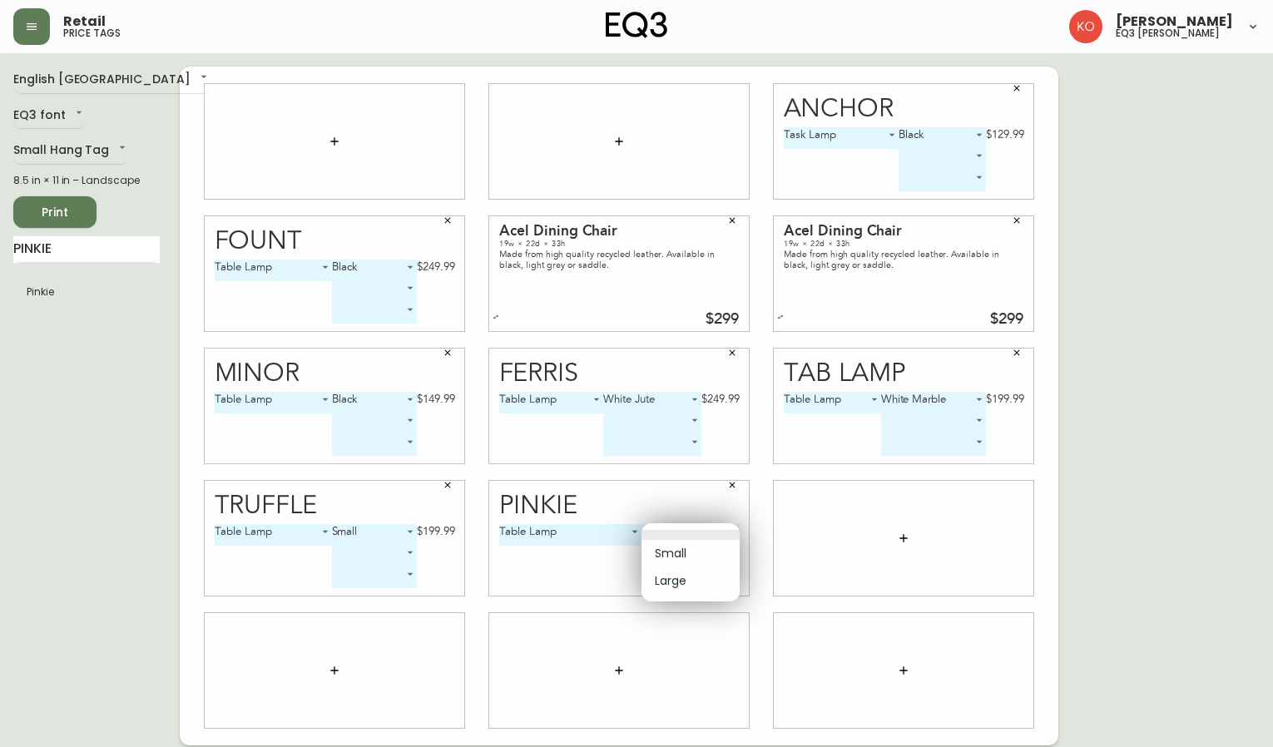
click at [731, 537] on body "Retail price tags [PERSON_NAME] eq3 laval - [PERSON_NAME] English [GEOGRAPHIC_D…" at bounding box center [636, 372] width 1273 height 745
click at [689, 548] on li "Small" at bounding box center [690, 553] width 98 height 27
type input "0"
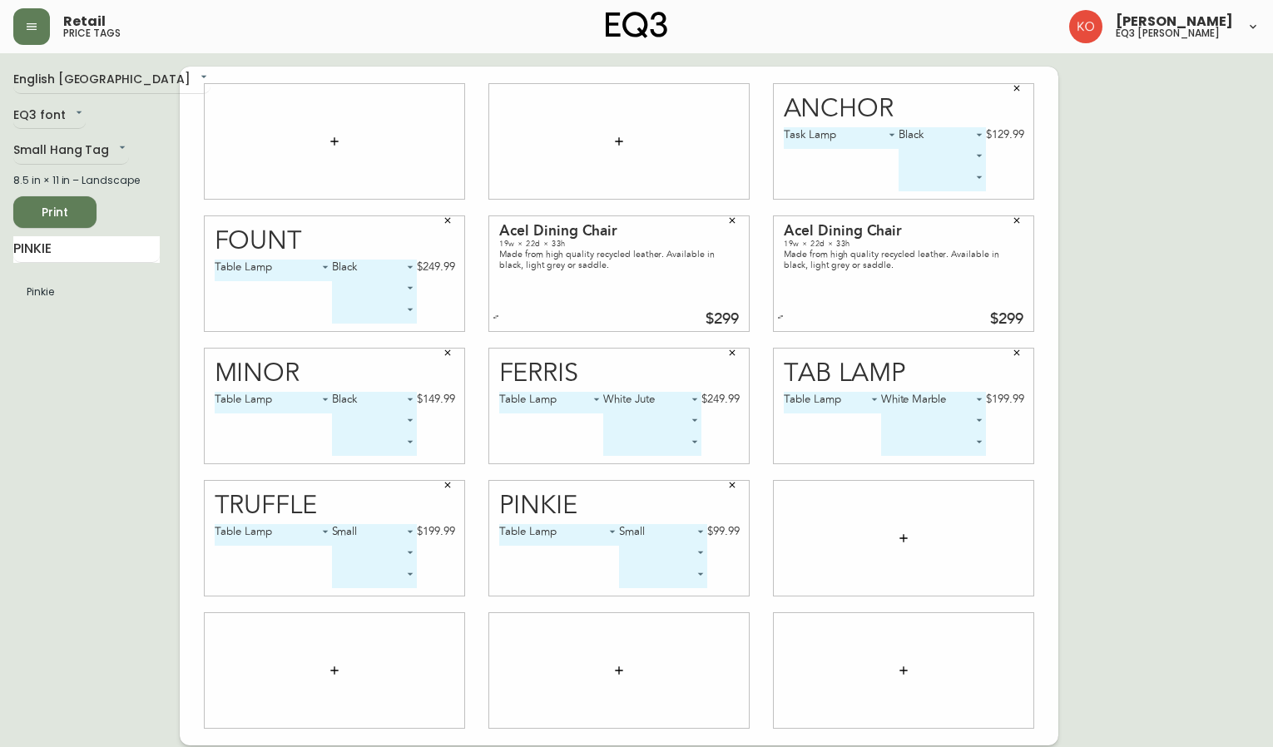
click at [72, 211] on span "Print" at bounding box center [55, 212] width 57 height 21
drag, startPoint x: 92, startPoint y: 255, endPoint x: -2, endPoint y: 247, distance: 94.4
click at [0, 247] on html "Retail price tags [PERSON_NAME] eq3 laval - [PERSON_NAME] English [GEOGRAPHIC_D…" at bounding box center [636, 372] width 1273 height 745
click at [82, 252] on input "BASSOON" at bounding box center [86, 249] width 146 height 27
type input "BASSOO"
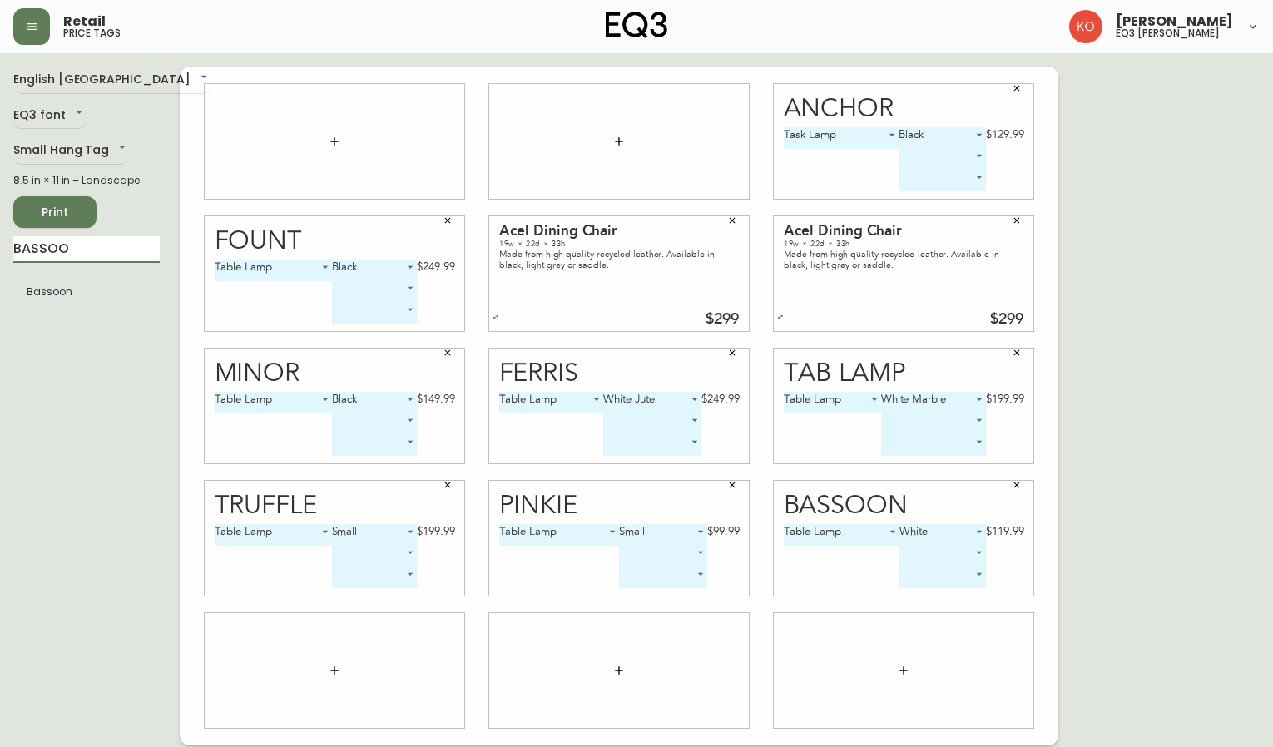
drag, startPoint x: 82, startPoint y: 255, endPoint x: -2, endPoint y: 255, distance: 83.2
click at [0, 255] on html "Retail price tags [PERSON_NAME] eq3 laval - [PERSON_NAME] English [GEOGRAPHIC_D…" at bounding box center [636, 372] width 1273 height 745
type input "[GEOGRAPHIC_DATA]"
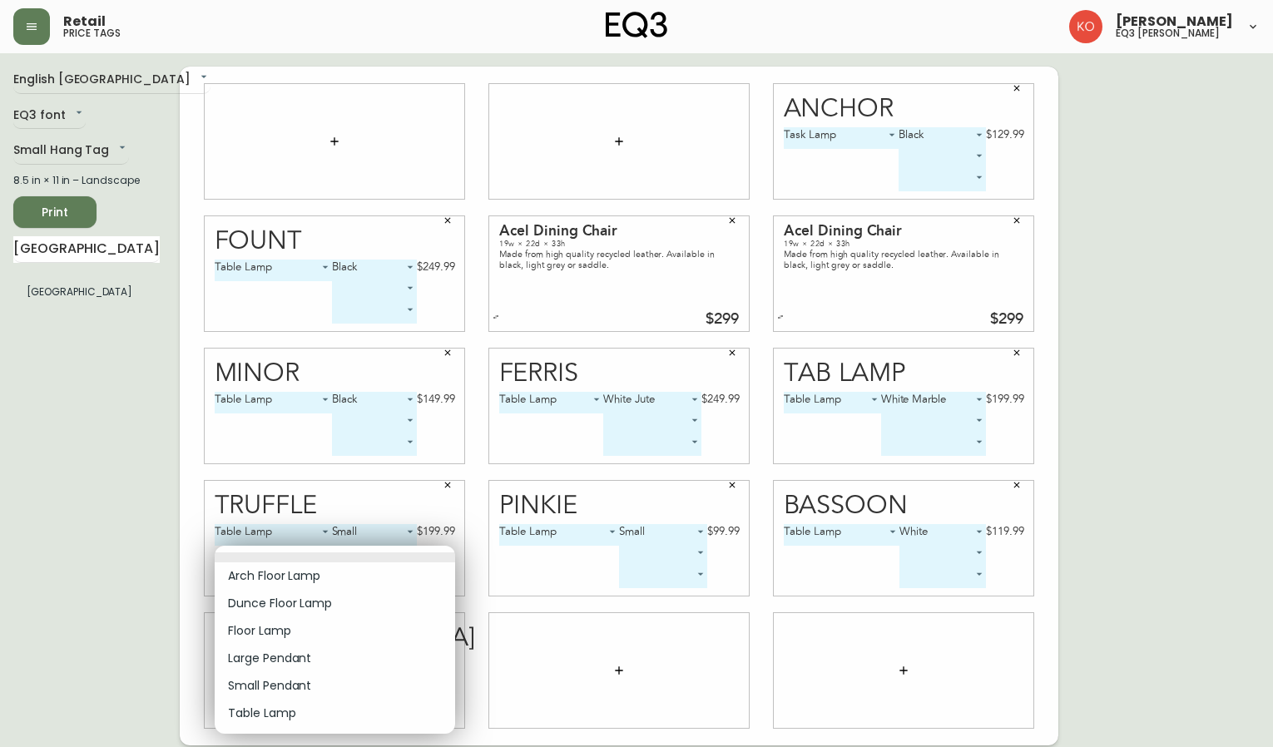
click at [321, 660] on body "Retail price tags [PERSON_NAME] eq3 laval - [PERSON_NAME] English [GEOGRAPHIC_D…" at bounding box center [636, 372] width 1273 height 745
click at [301, 630] on li "Floor Lamp" at bounding box center [335, 630] width 240 height 27
type input "2"
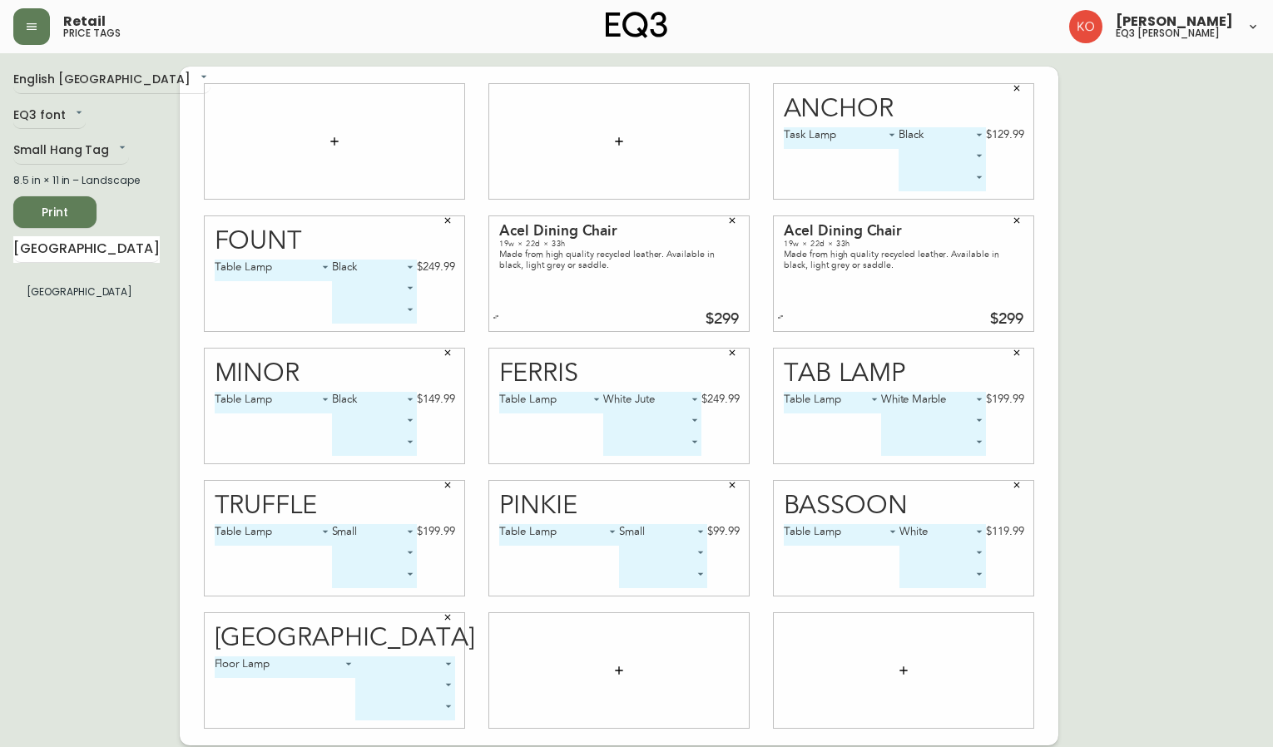
click at [419, 653] on div "Oxford Floor Lamp 2 ​ ​ ​" at bounding box center [335, 670] width 260 height 115
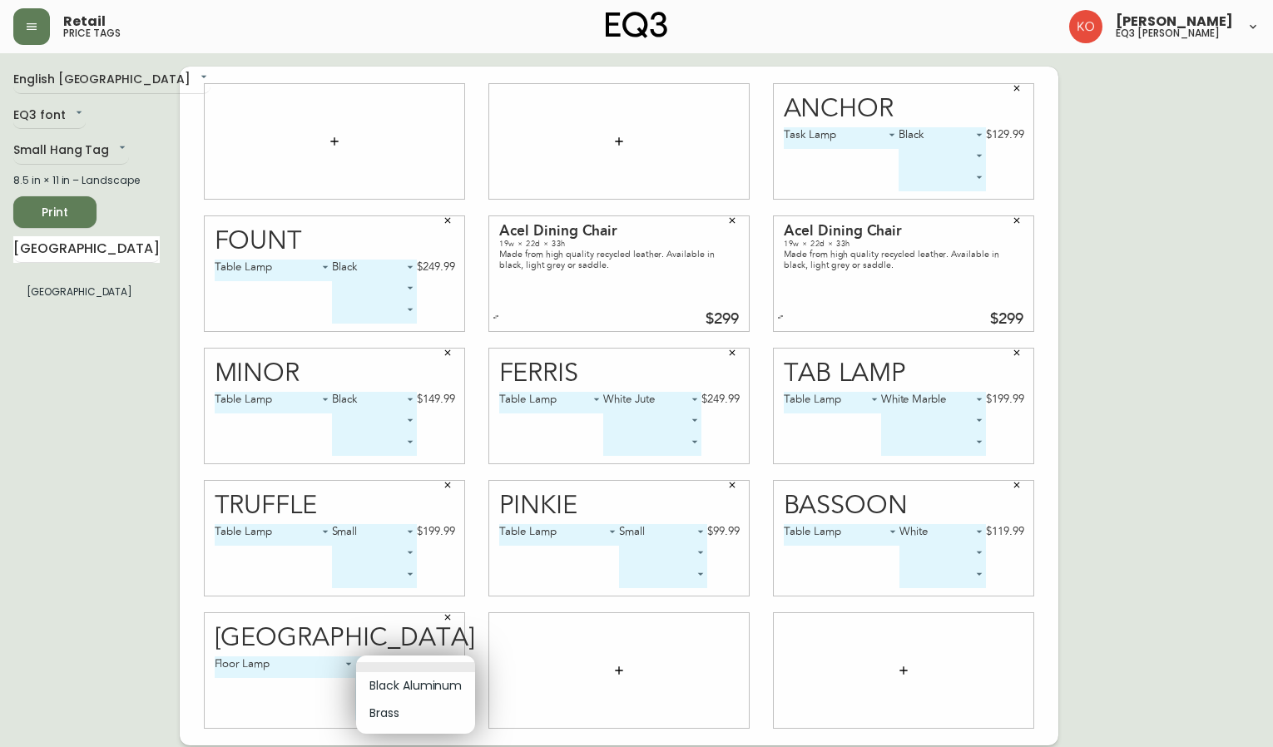
click at [423, 658] on body "Retail price tags [PERSON_NAME] eq3 laval - [PERSON_NAME] English [GEOGRAPHIC_D…" at bounding box center [636, 372] width 1273 height 745
click at [415, 683] on li "Black Aluminum" at bounding box center [415, 685] width 119 height 27
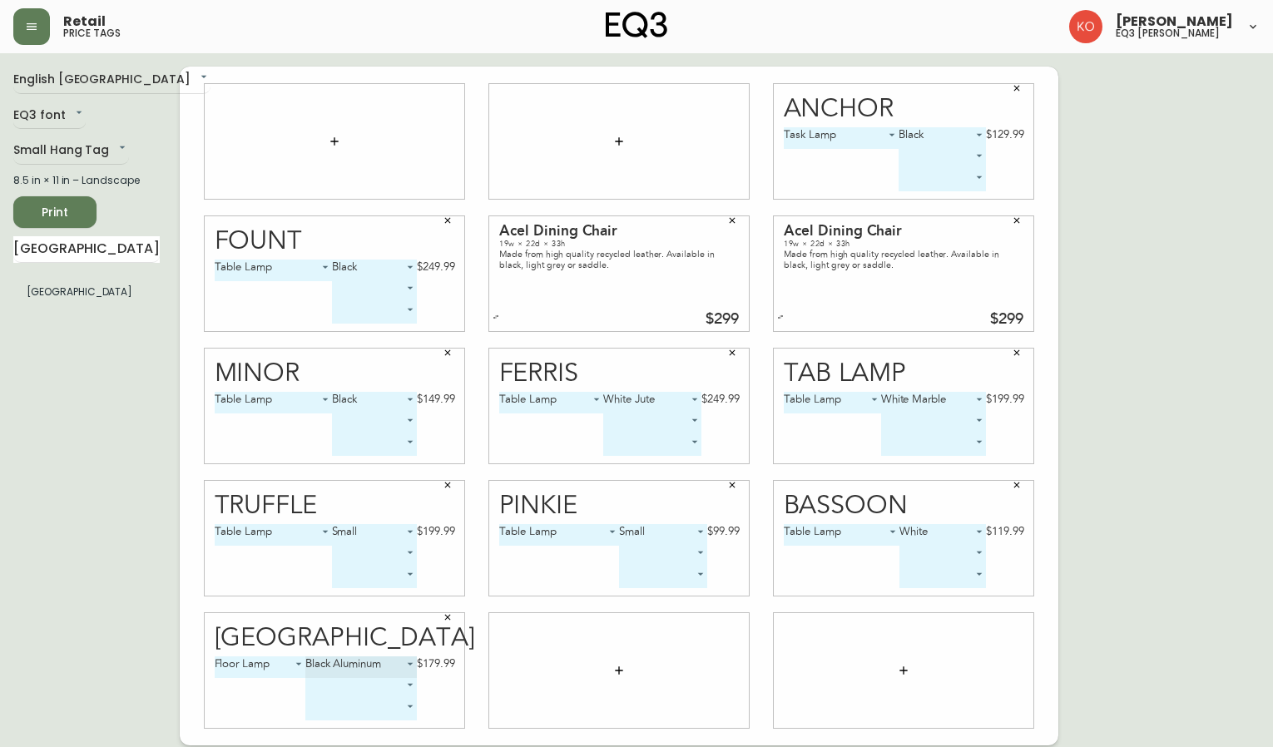
type input "0"
click at [62, 210] on span "Print" at bounding box center [55, 212] width 57 height 21
click at [796, 26] on div "Retail price tags [PERSON_NAME] eq3 [PERSON_NAME]" at bounding box center [636, 26] width 1246 height 53
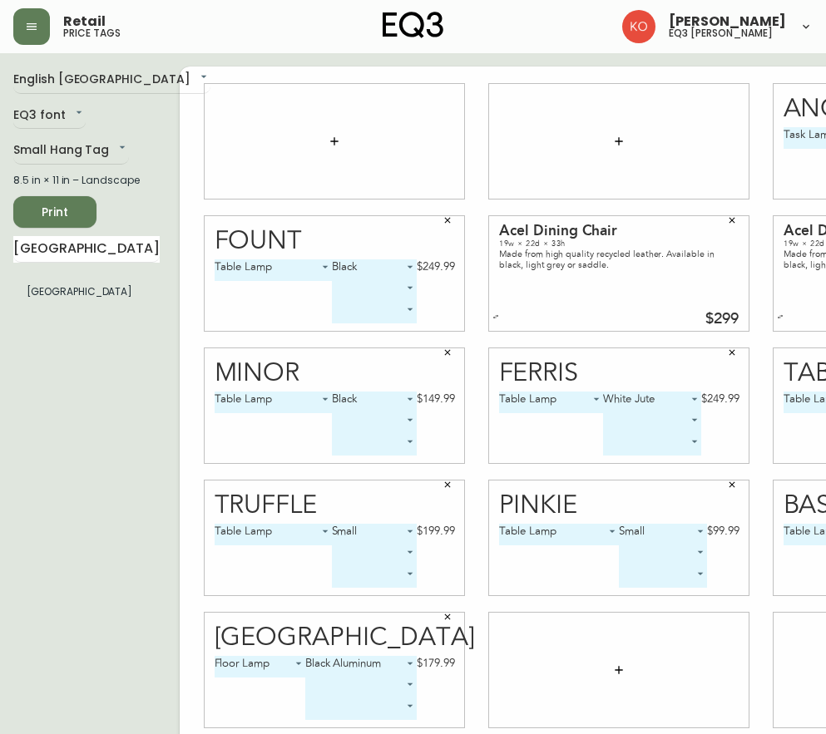
drag, startPoint x: 419, startPoint y: 218, endPoint x: 443, endPoint y: 214, distance: 24.5
click at [435, 218] on button "button" at bounding box center [447, 220] width 25 height 25
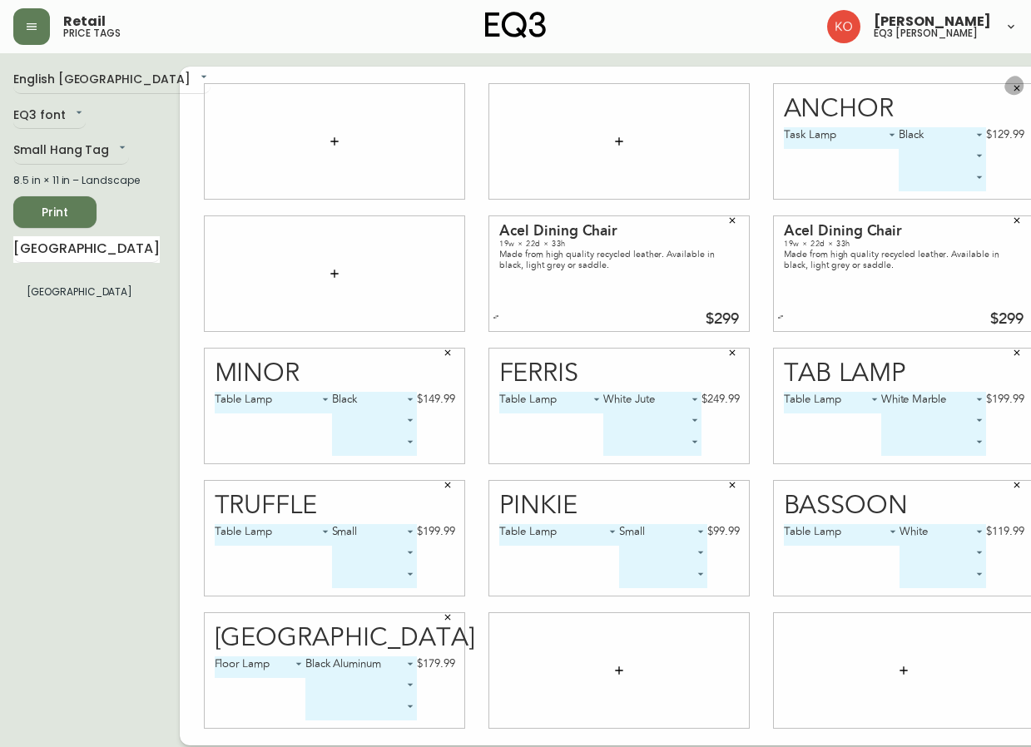
click at [1004, 87] on button "button" at bounding box center [1016, 88] width 25 height 25
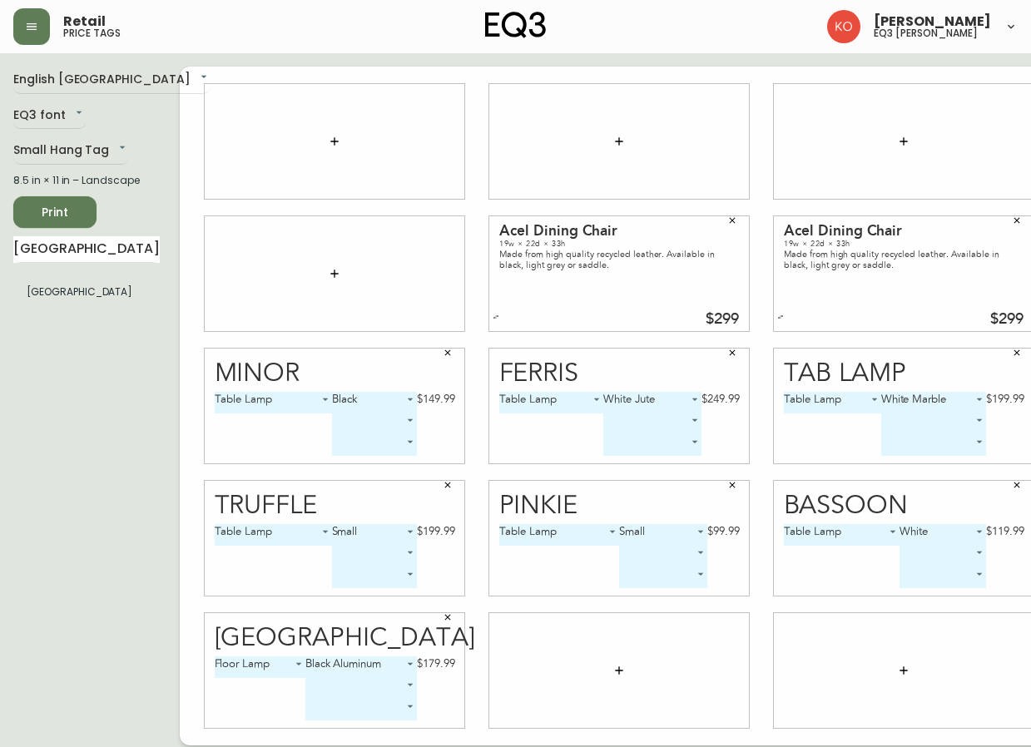
click at [1014, 220] on icon "button" at bounding box center [1017, 221] width 6 height 6
click at [1004, 346] on button "button" at bounding box center [1016, 352] width 25 height 25
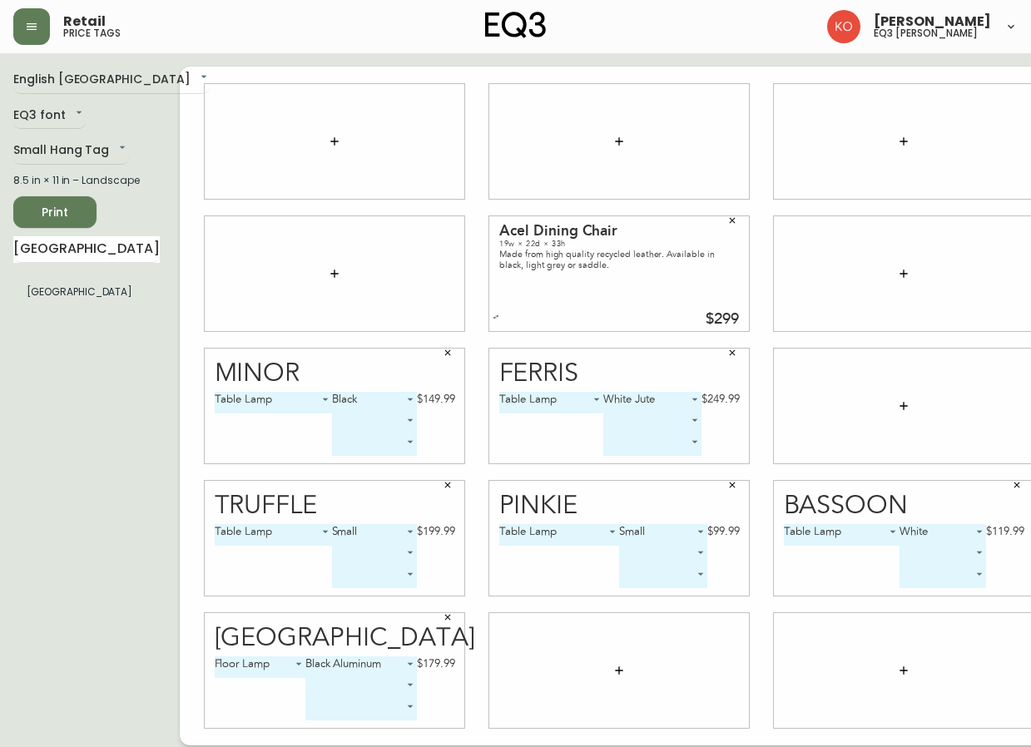
drag, startPoint x: 978, startPoint y: 482, endPoint x: 507, endPoint y: 521, distance: 472.3
click at [1004, 483] on button "button" at bounding box center [1016, 484] width 25 height 25
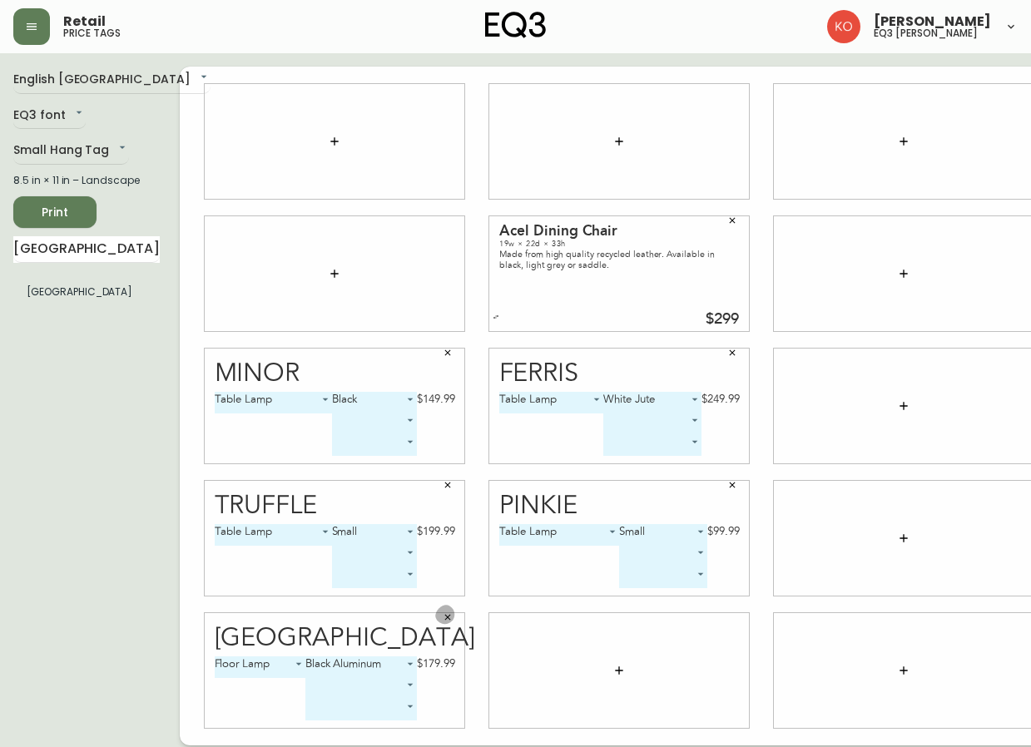
click at [435, 621] on button "button" at bounding box center [447, 617] width 25 height 25
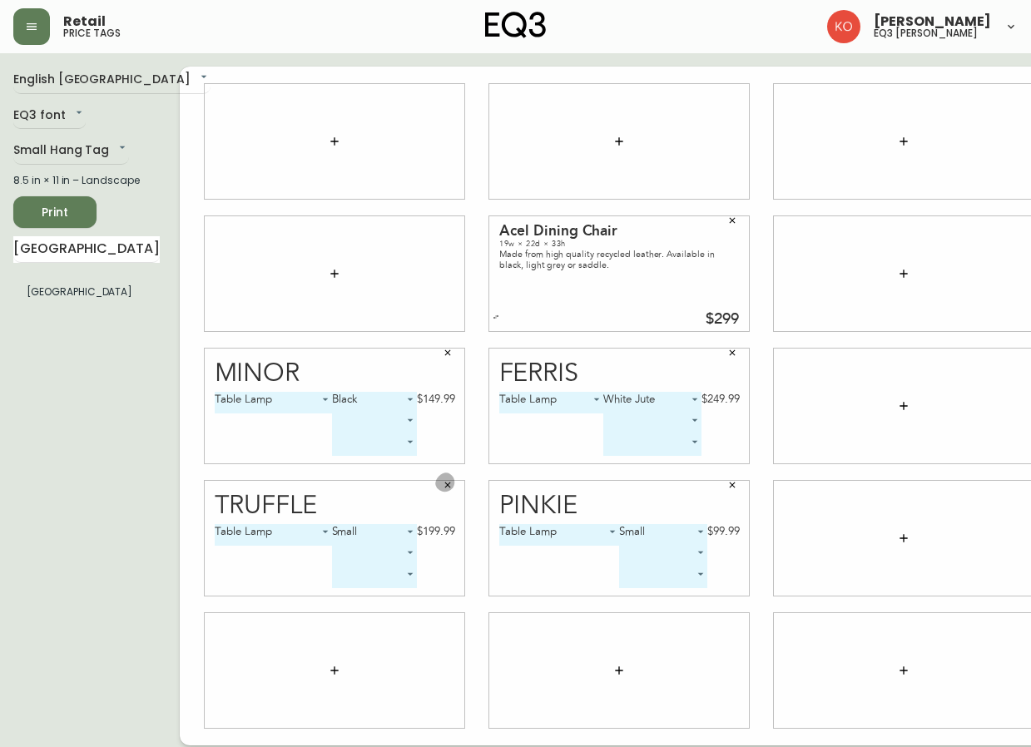
click at [443, 485] on icon "button" at bounding box center [448, 485] width 10 height 10
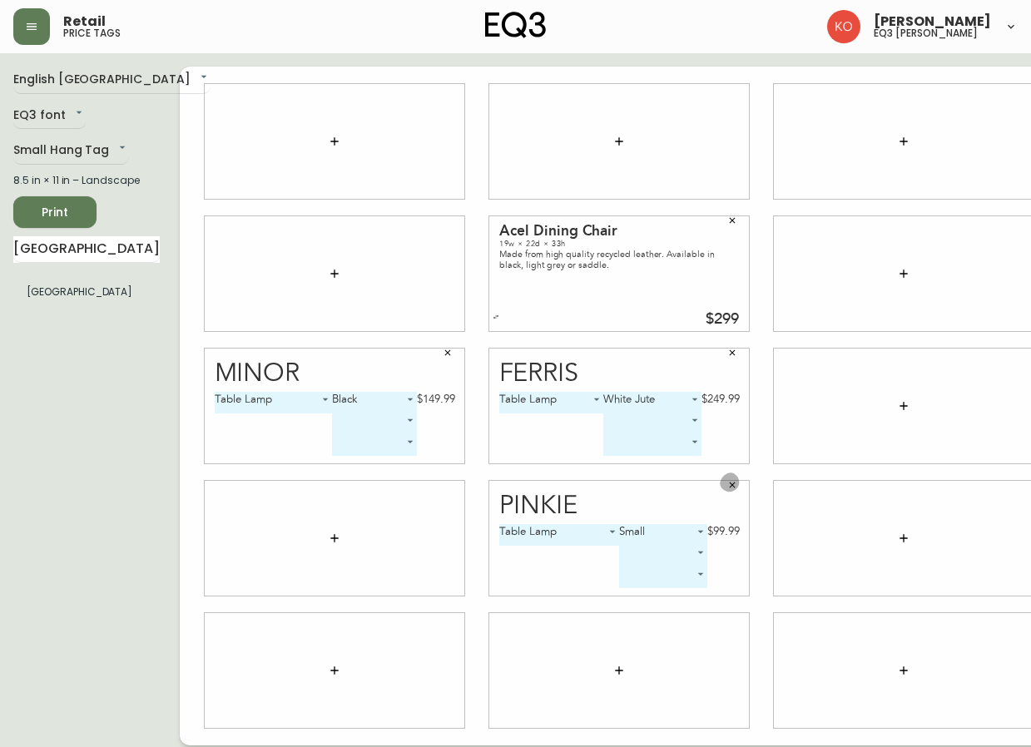
click at [727, 489] on icon "button" at bounding box center [732, 485] width 10 height 10
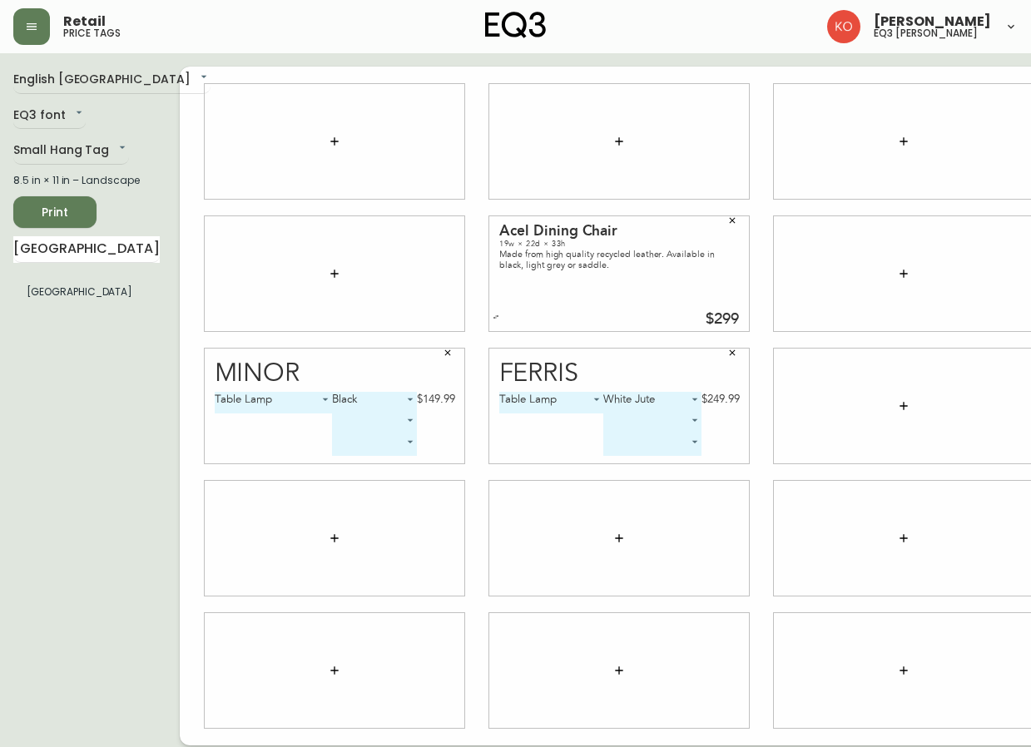
click at [727, 220] on icon "button" at bounding box center [732, 220] width 10 height 10
click at [727, 355] on icon "button" at bounding box center [732, 353] width 10 height 10
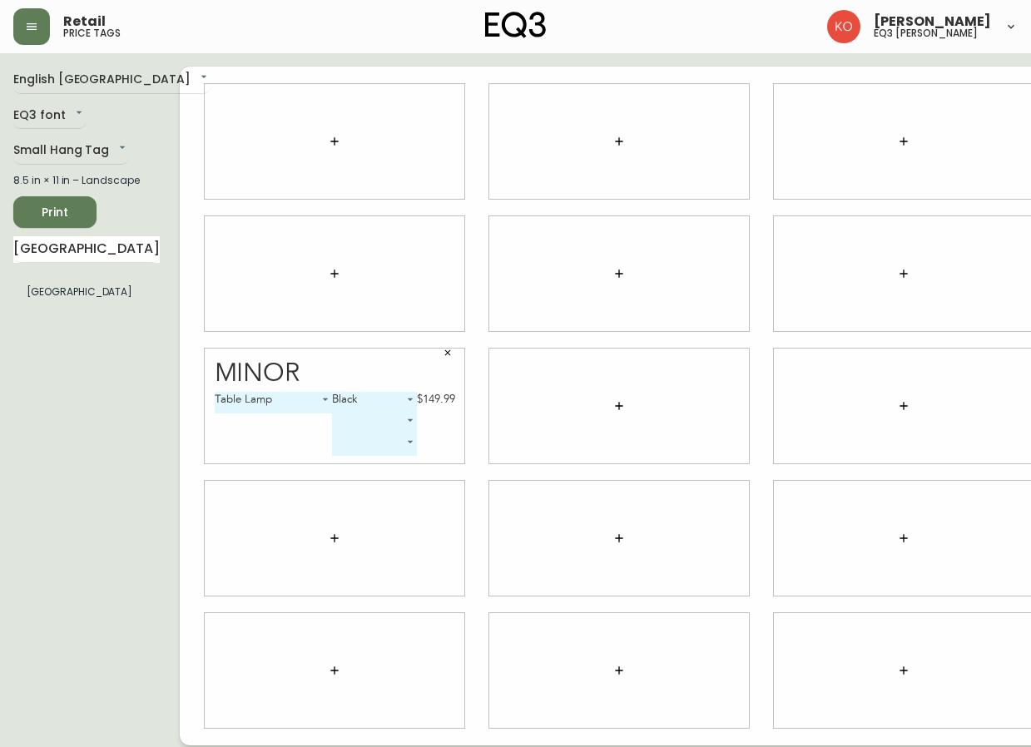
click at [435, 354] on button "button" at bounding box center [447, 352] width 25 height 25
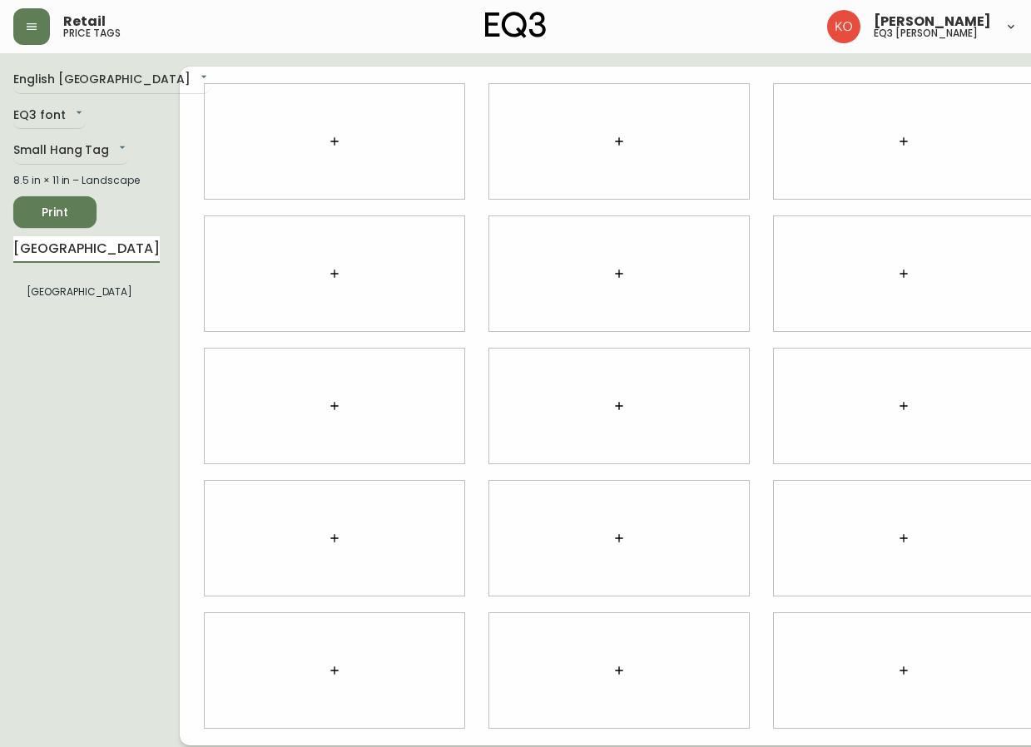
drag, startPoint x: 75, startPoint y: 261, endPoint x: -2, endPoint y: 267, distance: 76.7
click at [0, 267] on html "Retail price tags [PERSON_NAME] eq3 laval - [PERSON_NAME] English [GEOGRAPHIC_D…" at bounding box center [515, 372] width 1031 height 745
type input "SERENE"
click at [95, 150] on body "Retail price tags [PERSON_NAME] eq3 laval - [PERSON_NAME] English [GEOGRAPHIC_D…" at bounding box center [515, 372] width 1031 height 745
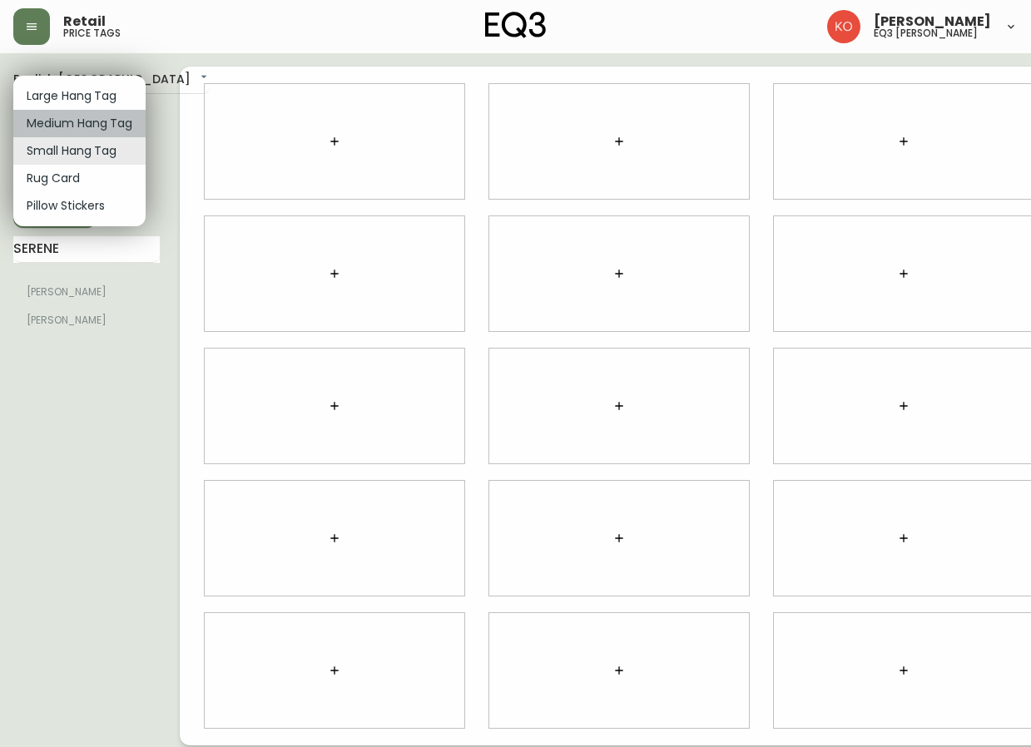
click at [92, 116] on li "Medium Hang Tag" at bounding box center [79, 123] width 132 height 27
type input "medium"
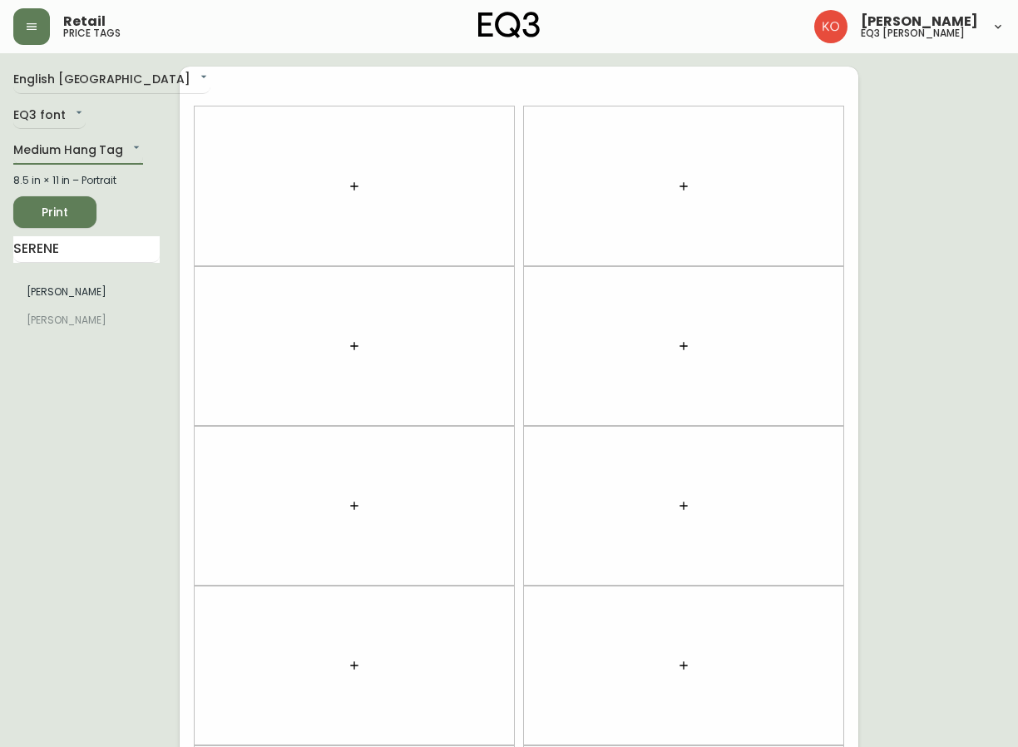
drag, startPoint x: 100, startPoint y: 238, endPoint x: 97, endPoint y: 286, distance: 48.3
click at [100, 240] on input "SERENE" at bounding box center [86, 249] width 146 height 27
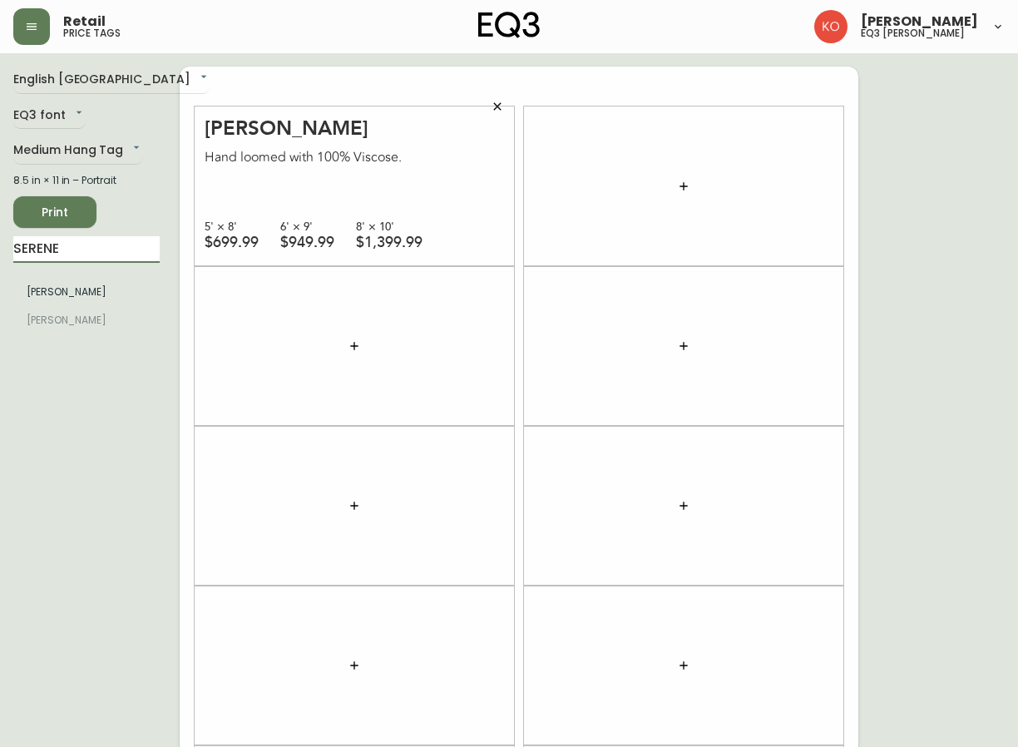
drag, startPoint x: 80, startPoint y: 250, endPoint x: -2, endPoint y: 255, distance: 81.7
click at [0, 255] on html "Retail price tags [PERSON_NAME] eq3 [PERSON_NAME] English [GEOGRAPHIC_DATA] en_…" at bounding box center [509, 472] width 1018 height 945
type input "MYSTIC"
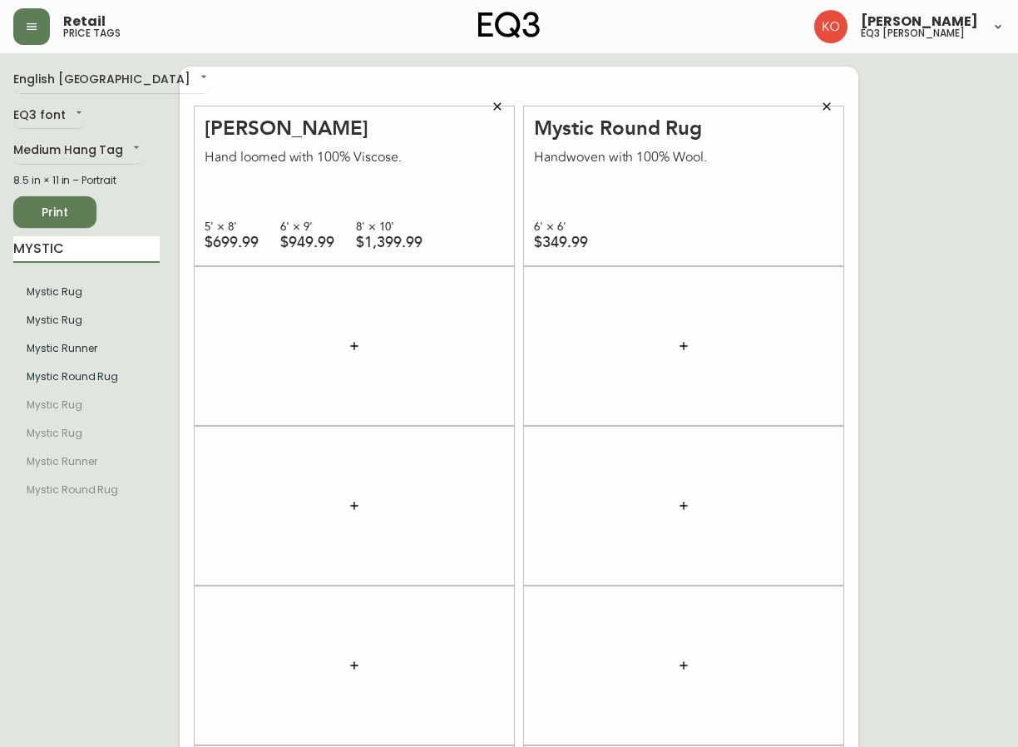
drag, startPoint x: 73, startPoint y: 249, endPoint x: -2, endPoint y: 290, distance: 85.6
click at [0, 290] on html "Retail price tags [PERSON_NAME] eq3 laval - [PERSON_NAME] English [GEOGRAPHIC_D…" at bounding box center [509, 472] width 1018 height 945
click at [127, 242] on input "text" at bounding box center [86, 249] width 146 height 27
type input "NOMAD"
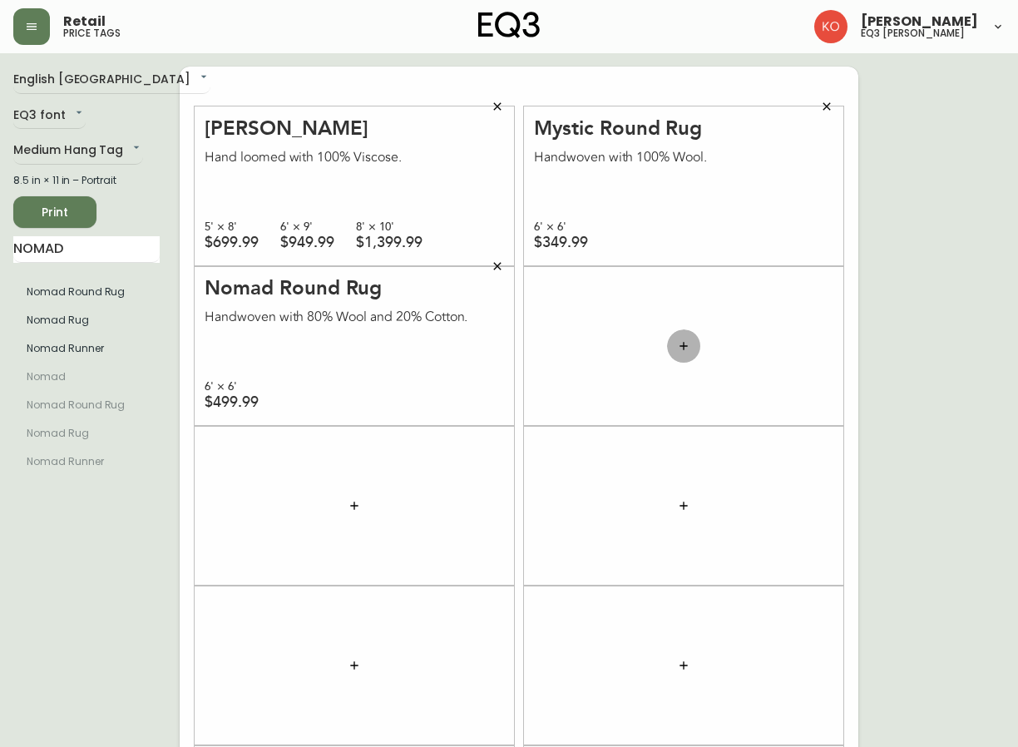
click at [687, 345] on icon "button" at bounding box center [683, 345] width 13 height 13
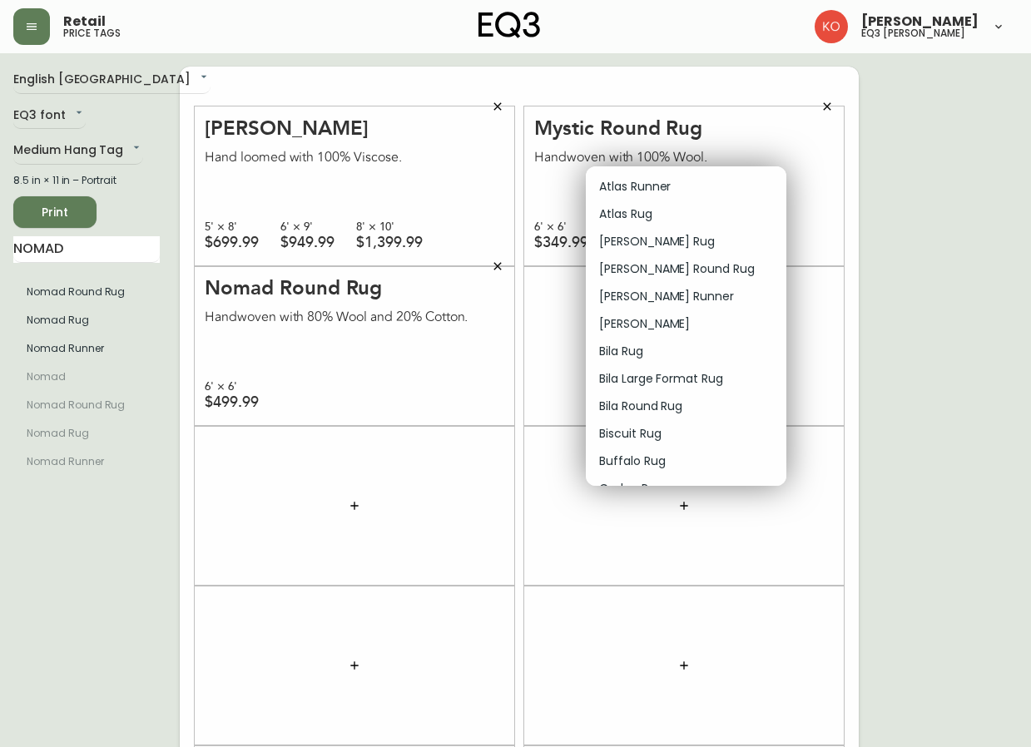
click at [982, 247] on div at bounding box center [515, 373] width 1031 height 747
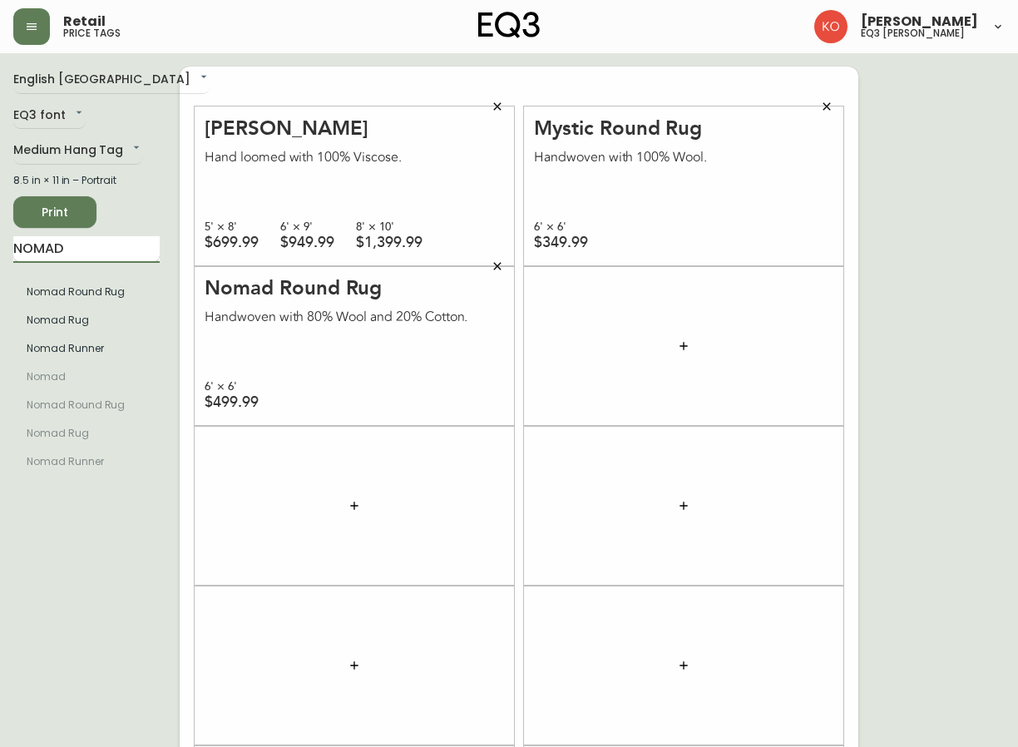
click at [148, 242] on input "NOMAD" at bounding box center [86, 249] width 146 height 27
drag, startPoint x: 91, startPoint y: 248, endPoint x: -2, endPoint y: 279, distance: 97.3
click at [0, 279] on html "Retail price tags [PERSON_NAME] eq3 [PERSON_NAME] English [GEOGRAPHIC_DATA] en_…" at bounding box center [509, 472] width 1018 height 945
click at [87, 255] on input "text" at bounding box center [86, 249] width 146 height 27
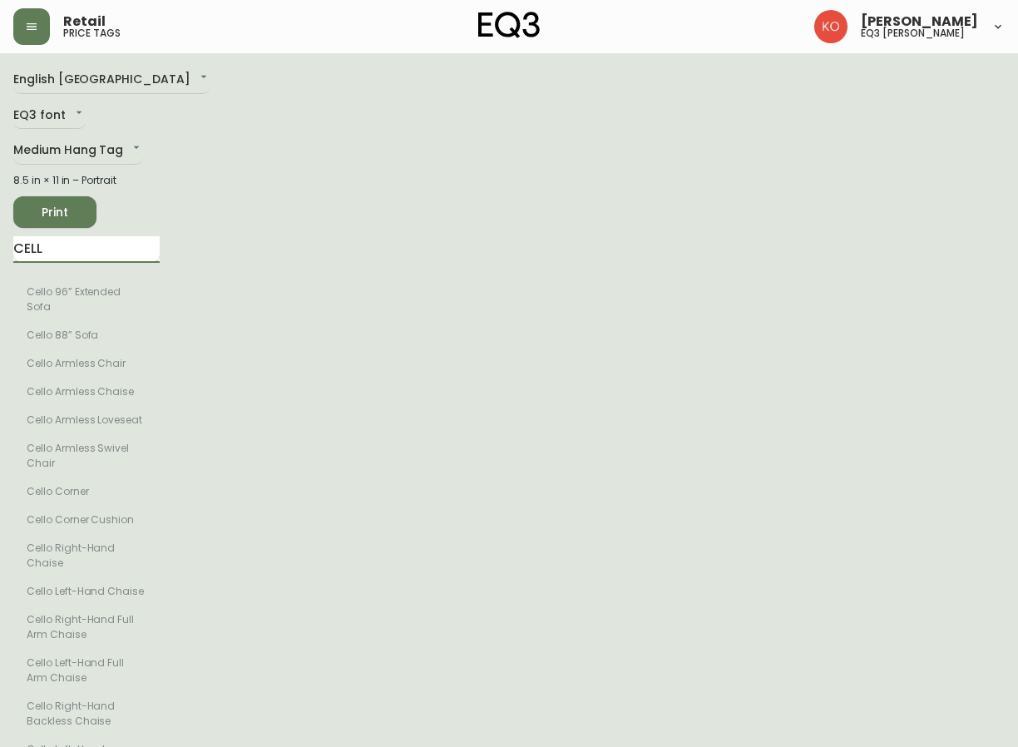
type input "CELLO"
drag, startPoint x: 87, startPoint y: 255, endPoint x: -2, endPoint y: 273, distance: 90.9
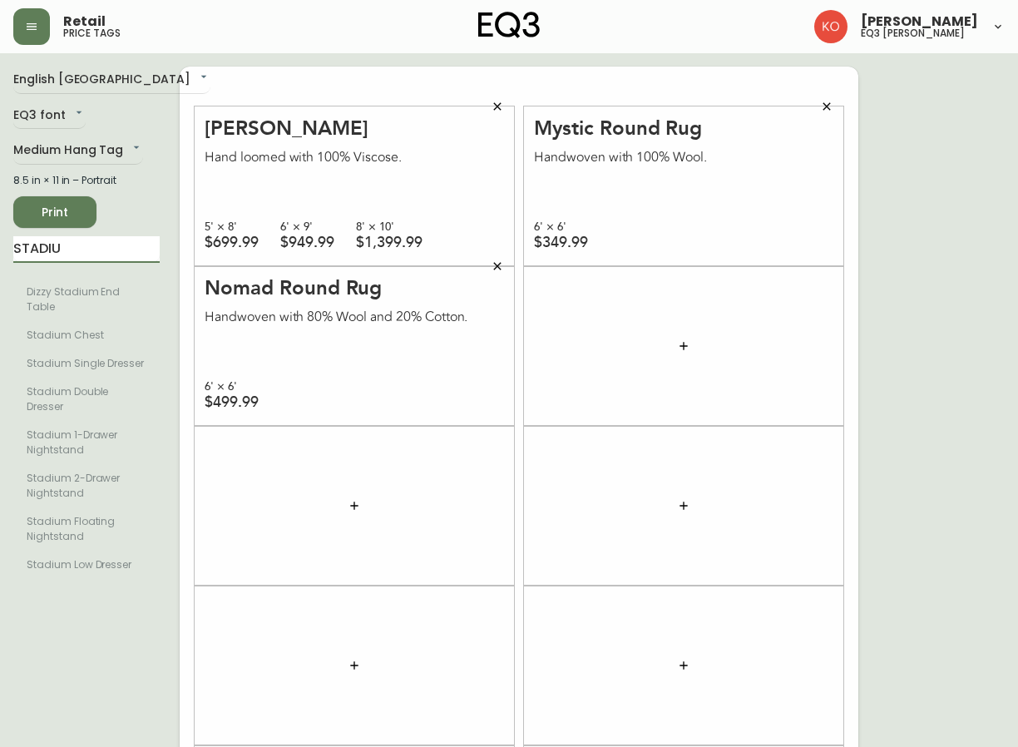
type input "STADIUM"
click at [106, 260] on input "STADIUM" at bounding box center [86, 249] width 146 height 27
click at [91, 255] on input "STADIUM" at bounding box center [86, 249] width 146 height 27
drag, startPoint x: 85, startPoint y: 259, endPoint x: -2, endPoint y: 288, distance: 91.3
click at [0, 288] on html "Retail price tags [PERSON_NAME] eq3 laval - [PERSON_NAME] English [GEOGRAPHIC_D…" at bounding box center [509, 472] width 1018 height 945
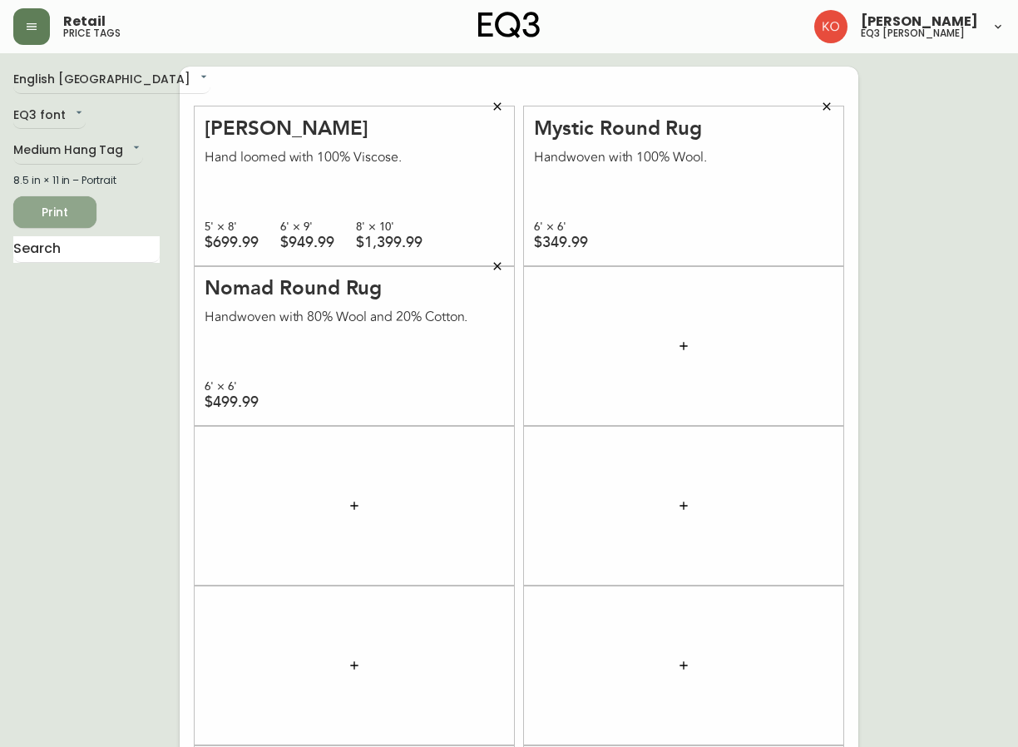
click at [87, 209] on button "Print" at bounding box center [54, 212] width 83 height 32
drag, startPoint x: 103, startPoint y: 250, endPoint x: -2, endPoint y: 254, distance: 104.9
click at [0, 254] on html "Retail price tags [PERSON_NAME] eq3 laval - [PERSON_NAME] English [GEOGRAPHIC_D…" at bounding box center [509, 472] width 1018 height 945
type input "SERENE"
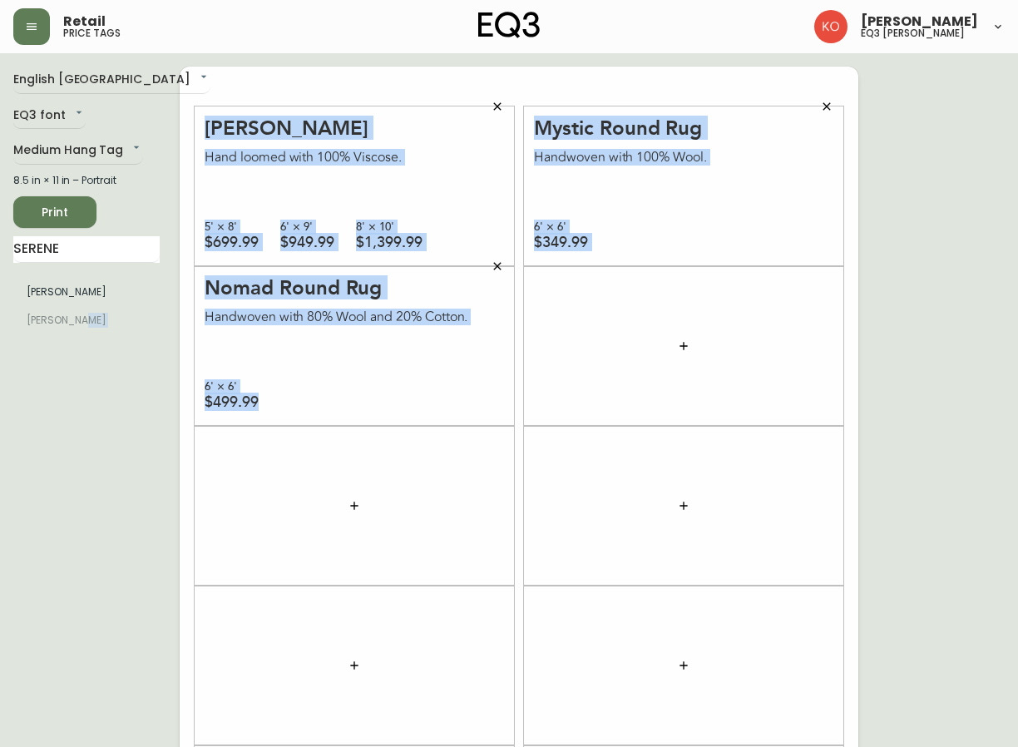
drag, startPoint x: 107, startPoint y: 306, endPoint x: 299, endPoint y: 504, distance: 275.9
click at [299, 504] on div "English Canada en_CA EQ3 font EQ3 Medium Hang Tag medium 8.5 in × 11 in – Portr…" at bounding box center [508, 506] width 991 height 878
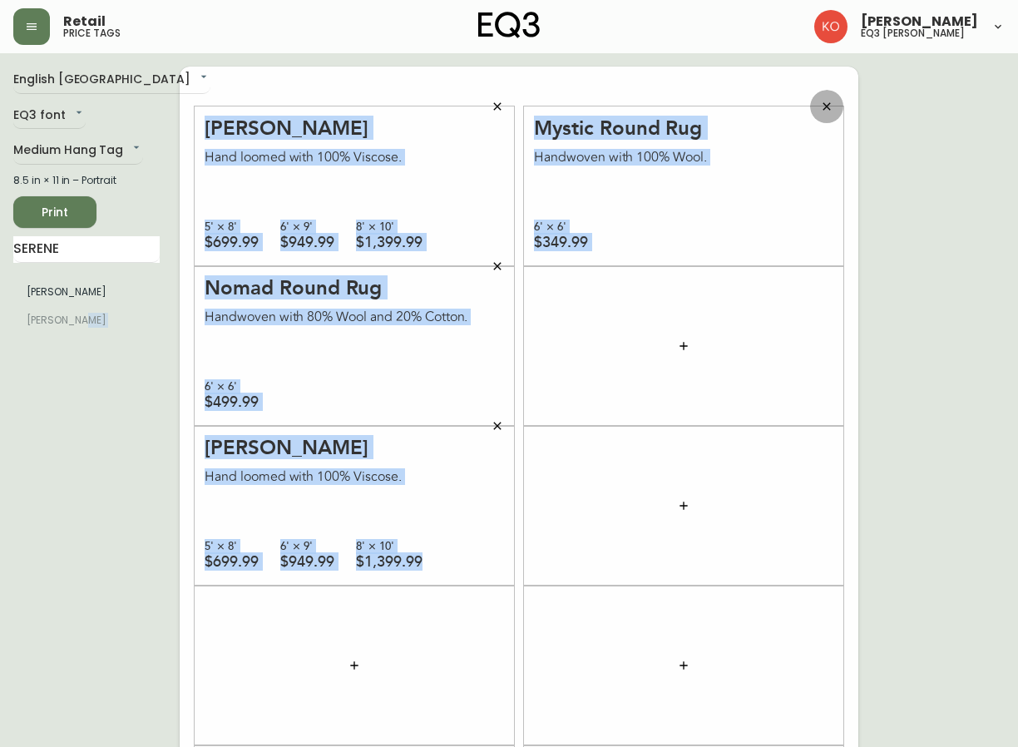
click at [823, 98] on button "button" at bounding box center [826, 106] width 33 height 33
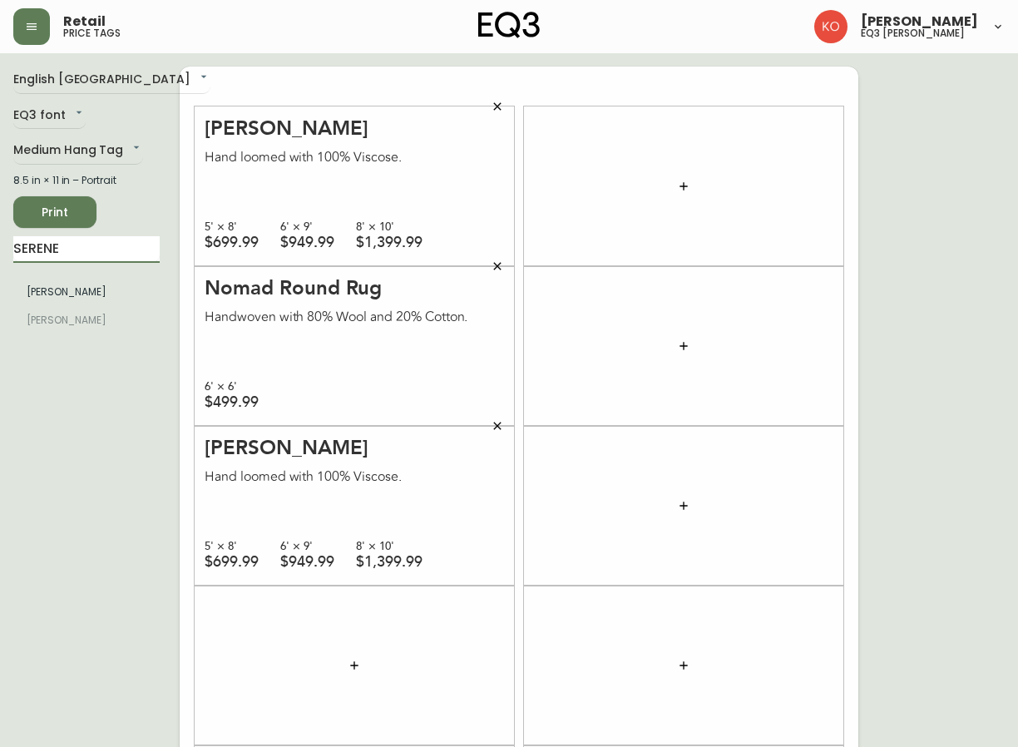
drag, startPoint x: 64, startPoint y: 254, endPoint x: -2, endPoint y: 250, distance: 65.8
click at [0, 250] on html "Retail price tags [PERSON_NAME] eq3 [PERSON_NAME] English [GEOGRAPHIC_DATA] en_…" at bounding box center [509, 472] width 1018 height 945
click at [120, 238] on input "text" at bounding box center [86, 249] width 146 height 27
drag, startPoint x: 65, startPoint y: 249, endPoint x: 200, endPoint y: 240, distance: 135.0
click at [200, 240] on div "English Canada en_CA EQ3 font EQ3 Medium Hang Tag medium 8.5 in × 11 in – Portr…" at bounding box center [508, 506] width 991 height 878
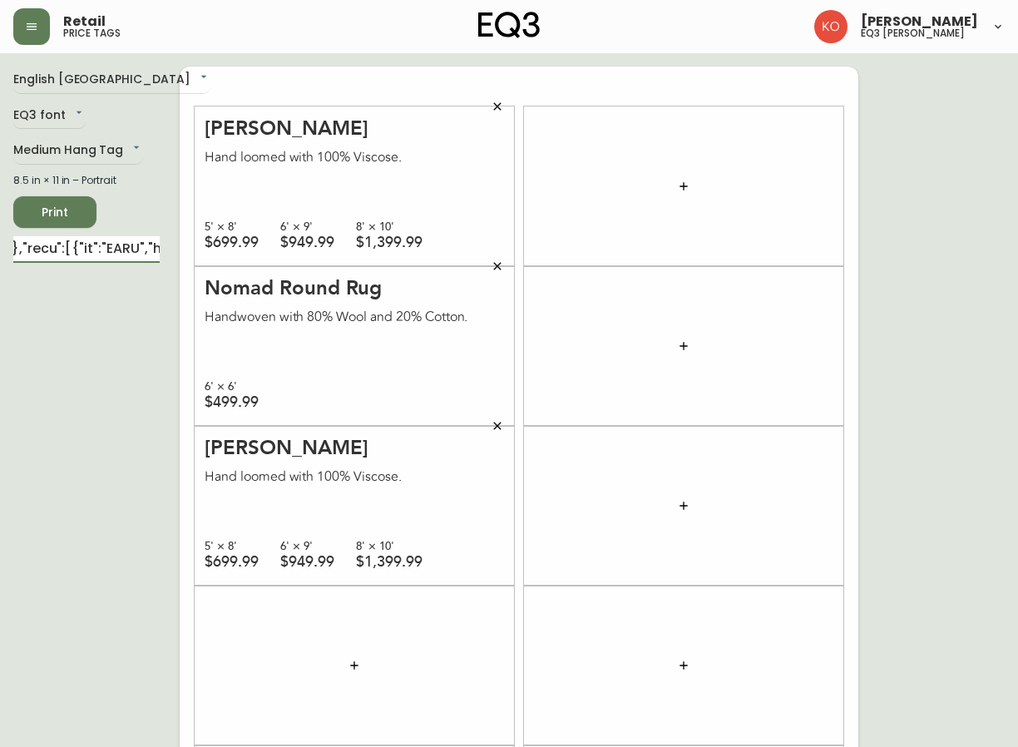
scroll to position [0, 8053]
drag, startPoint x: 13, startPoint y: 249, endPoint x: 197, endPoint y: 252, distance: 183.9
click at [197, 252] on div "English Canada en_CA EQ3 font EQ3 Medium Hang Tag medium 8.5 in × 11 in – Portr…" at bounding box center [508, 506] width 991 height 878
type input "MYSTIC"
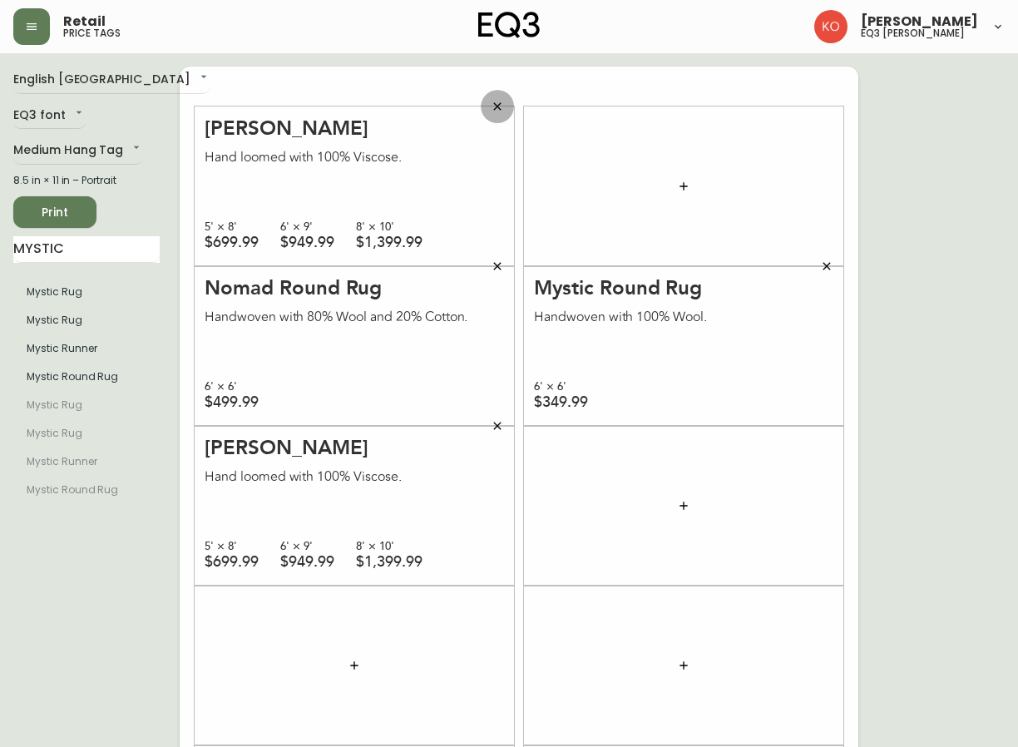
click at [497, 106] on icon "button" at bounding box center [497, 106] width 13 height 13
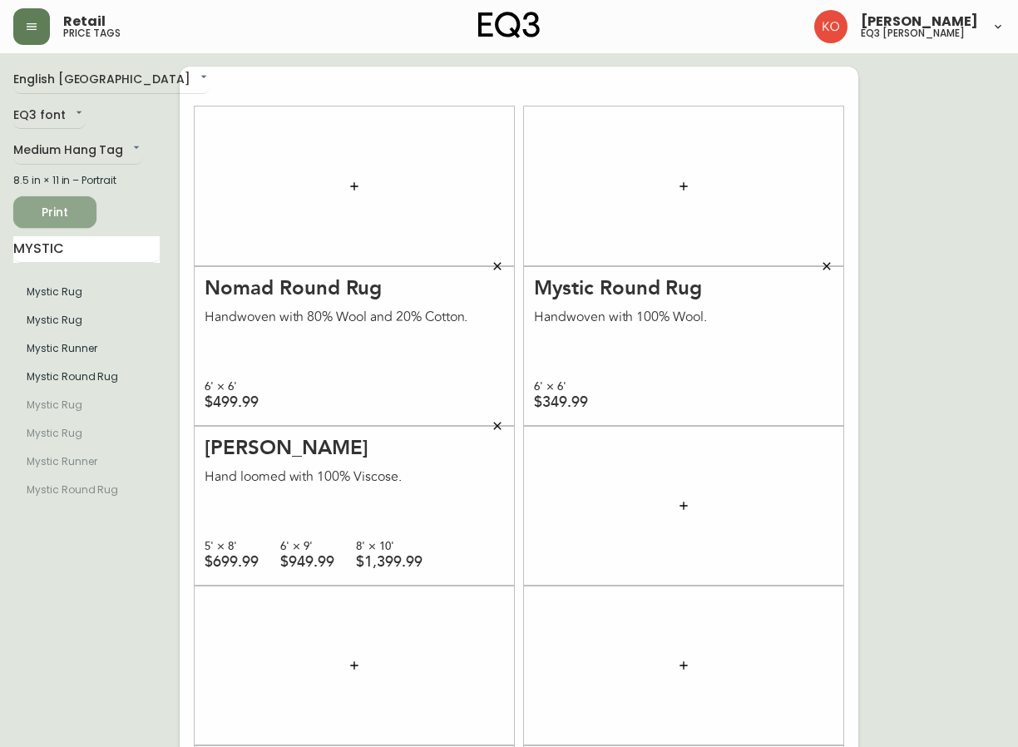
click at [51, 207] on span "Print" at bounding box center [55, 212] width 57 height 21
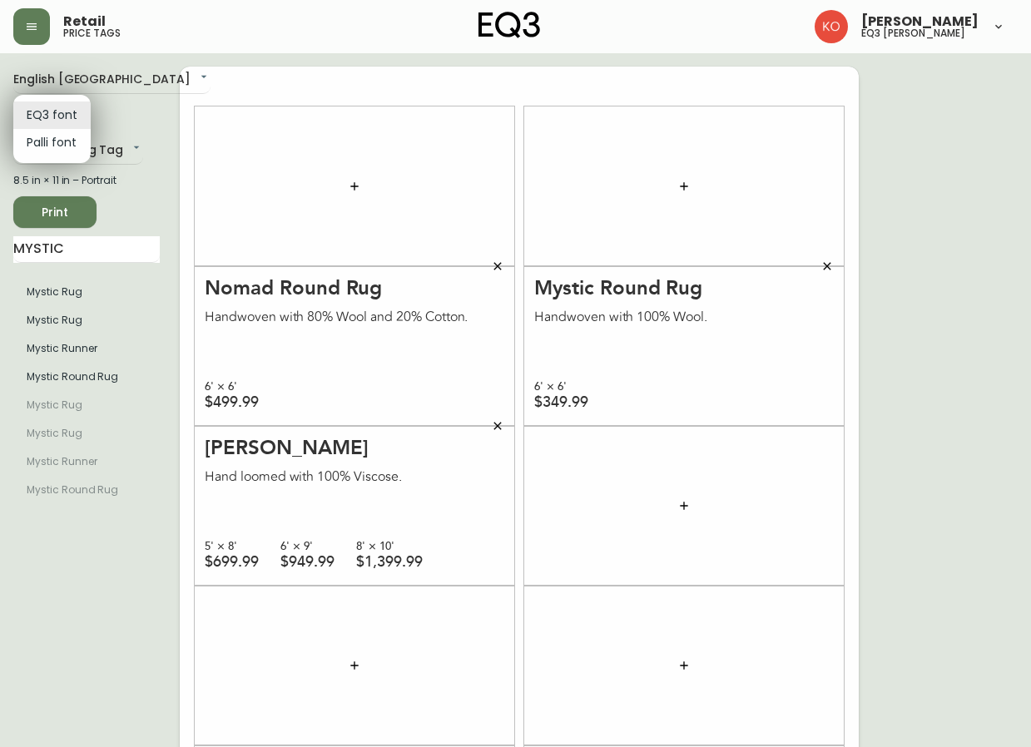
click at [70, 111] on body "Retail price tags [PERSON_NAME] eq3 laval - [PERSON_NAME] English [GEOGRAPHIC_D…" at bounding box center [515, 472] width 1031 height 945
click at [57, 109] on li "EQ3 font" at bounding box center [51, 114] width 77 height 27
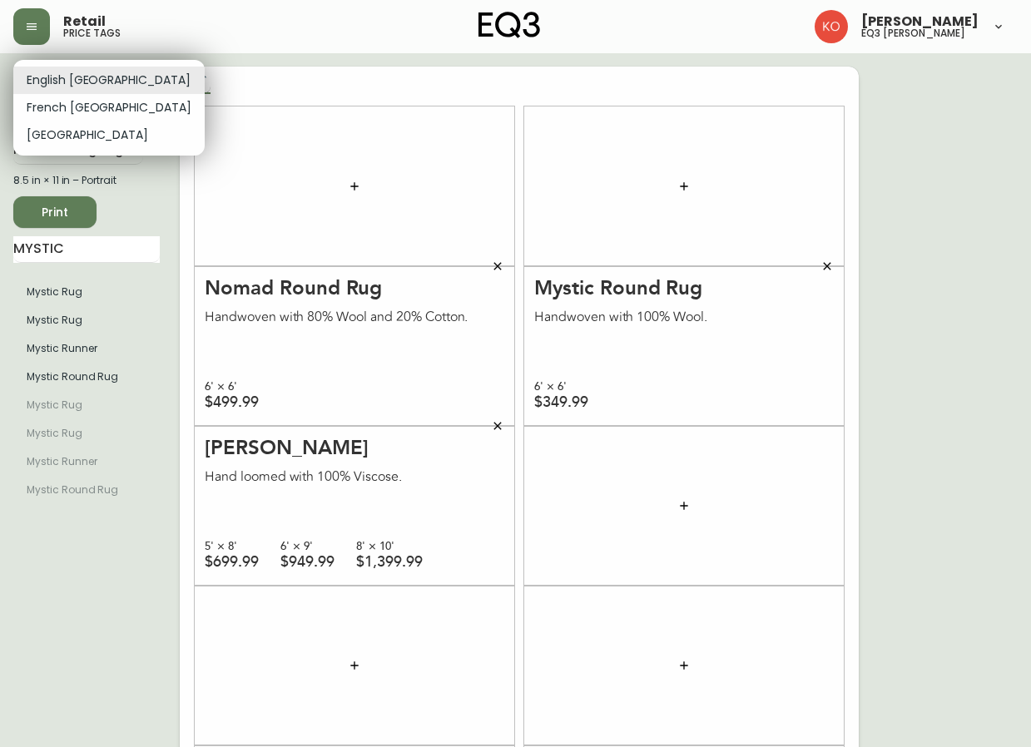
click at [69, 82] on body "Retail price tags [PERSON_NAME] eq3 laval - [PERSON_NAME] English [GEOGRAPHIC_D…" at bounding box center [515, 472] width 1031 height 945
click at [70, 108] on li "French [GEOGRAPHIC_DATA]" at bounding box center [108, 107] width 191 height 27
type input "fr_CA"
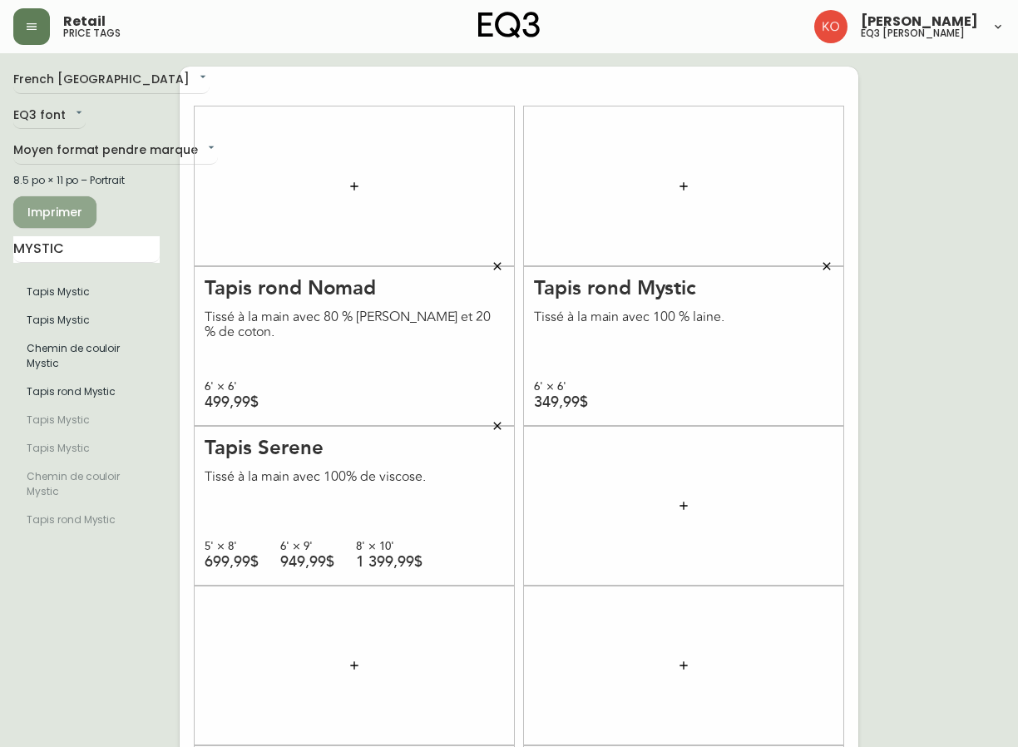
click at [67, 215] on span "Imprimer" at bounding box center [55, 212] width 57 height 21
